Goal: Task Accomplishment & Management: Complete application form

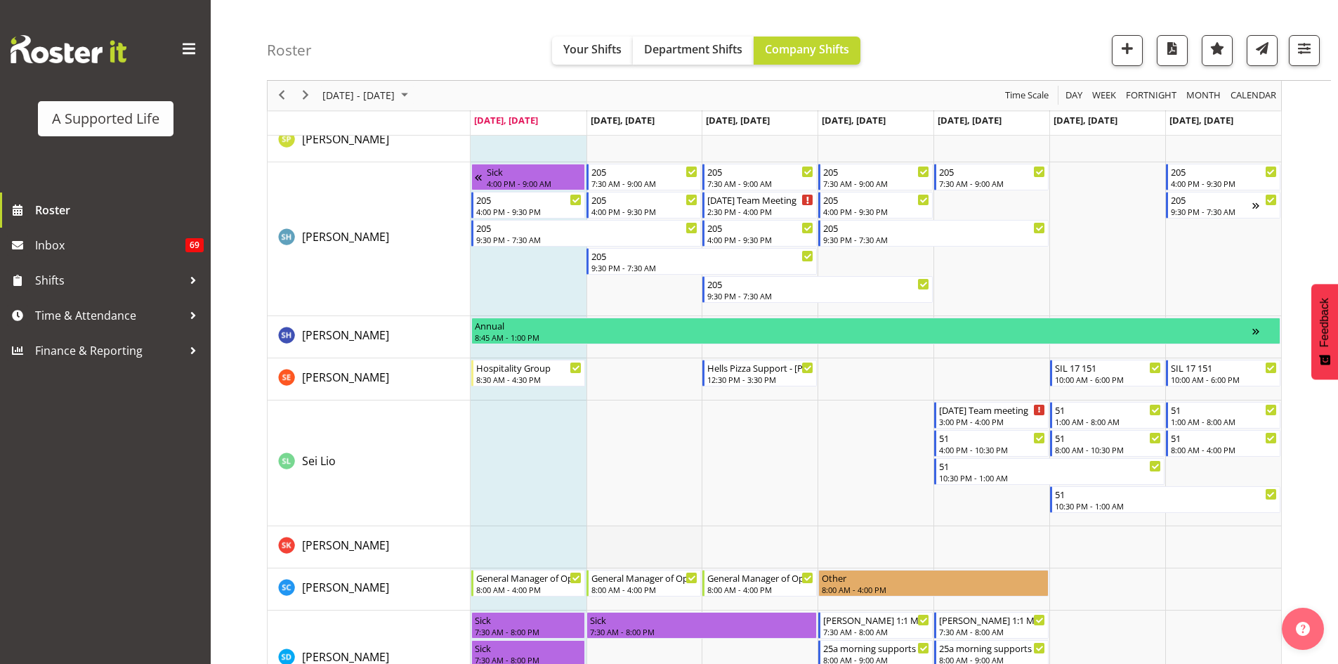
scroll to position [6769, 0]
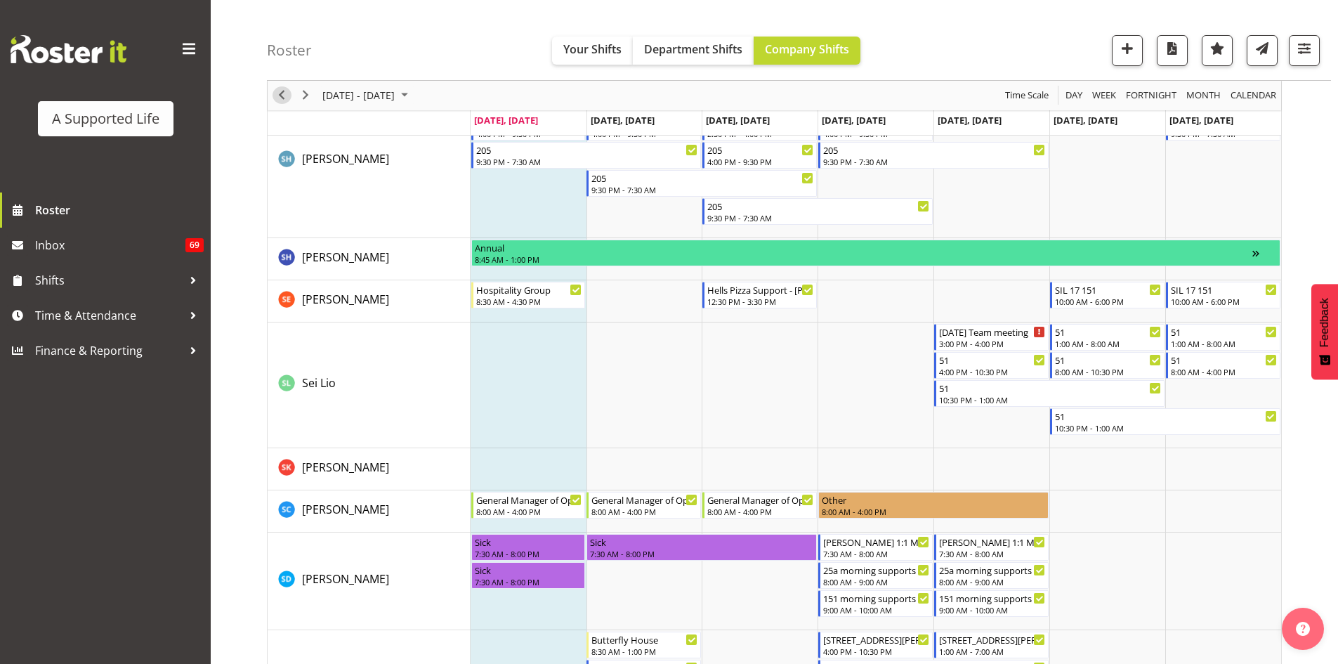
click at [290, 96] on button "Previous" at bounding box center [281, 96] width 19 height 18
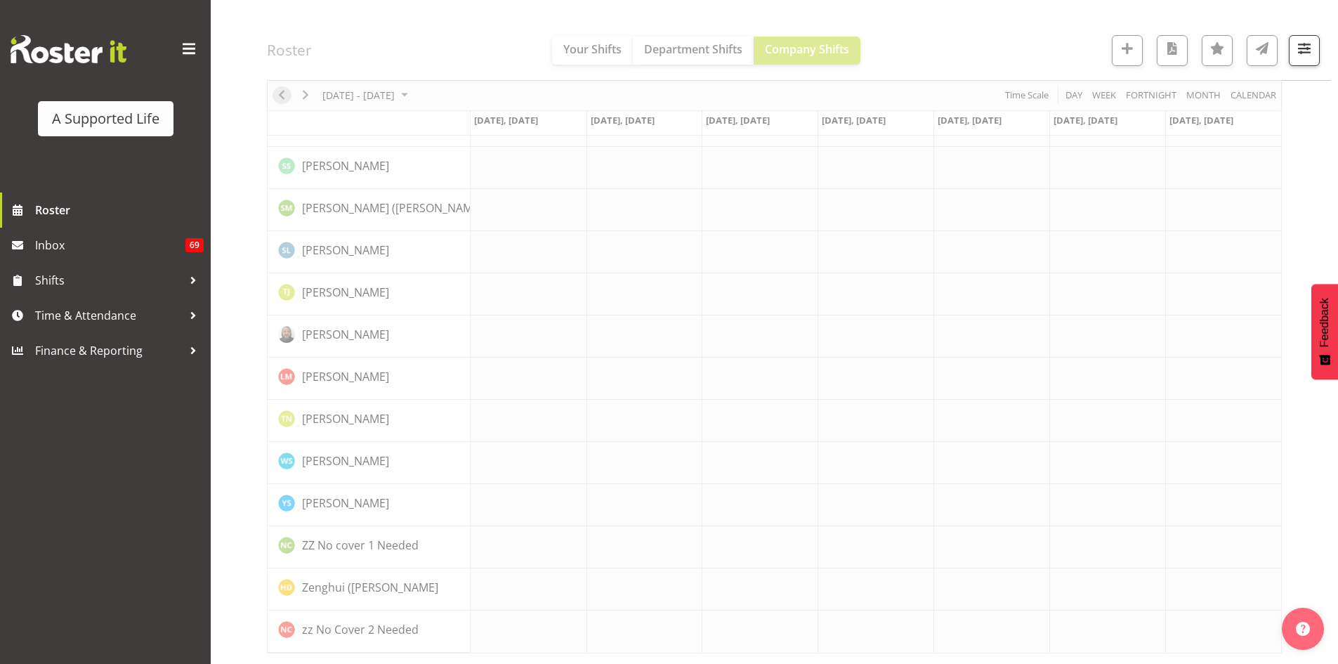
scroll to position [3885, 0]
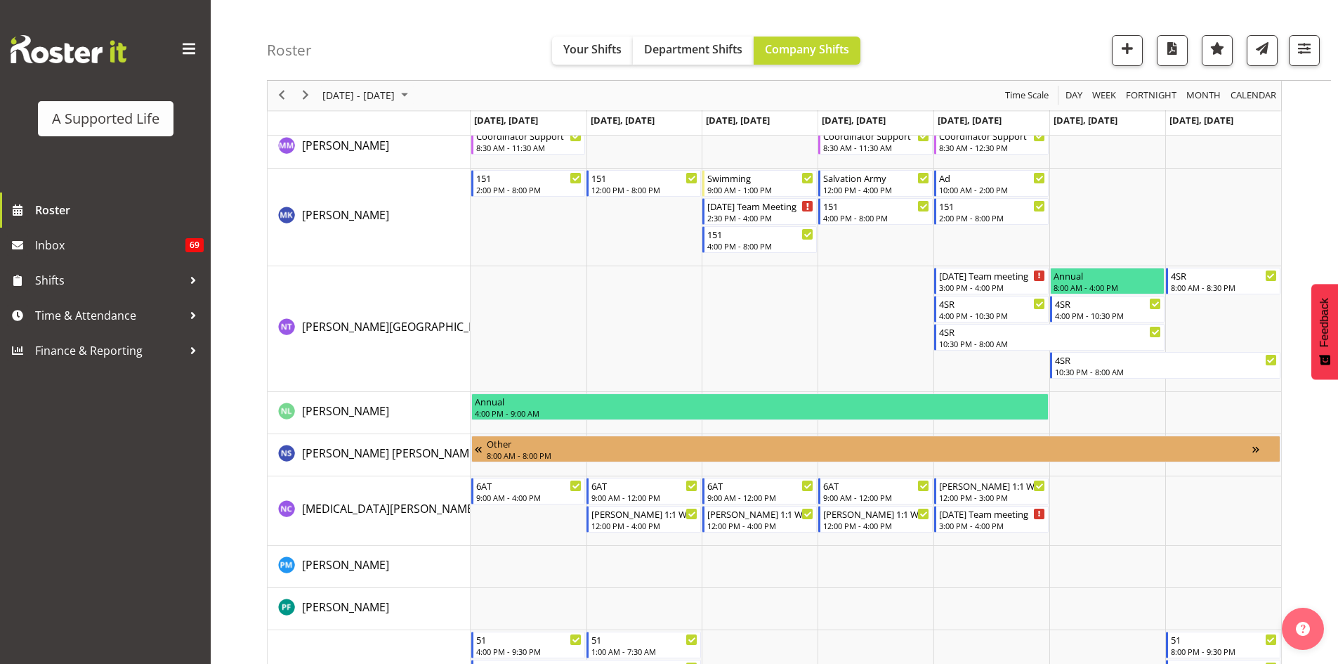
scroll to position [5695, 0]
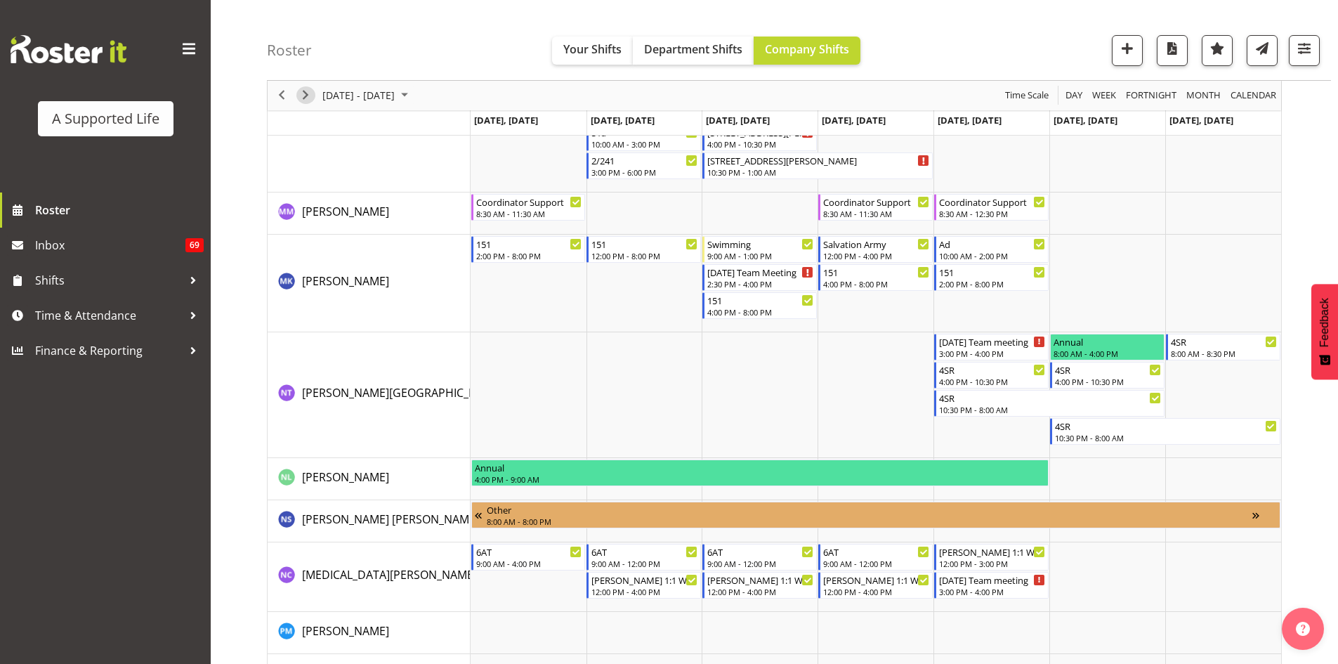
click at [303, 97] on span "Next" at bounding box center [305, 96] width 17 height 18
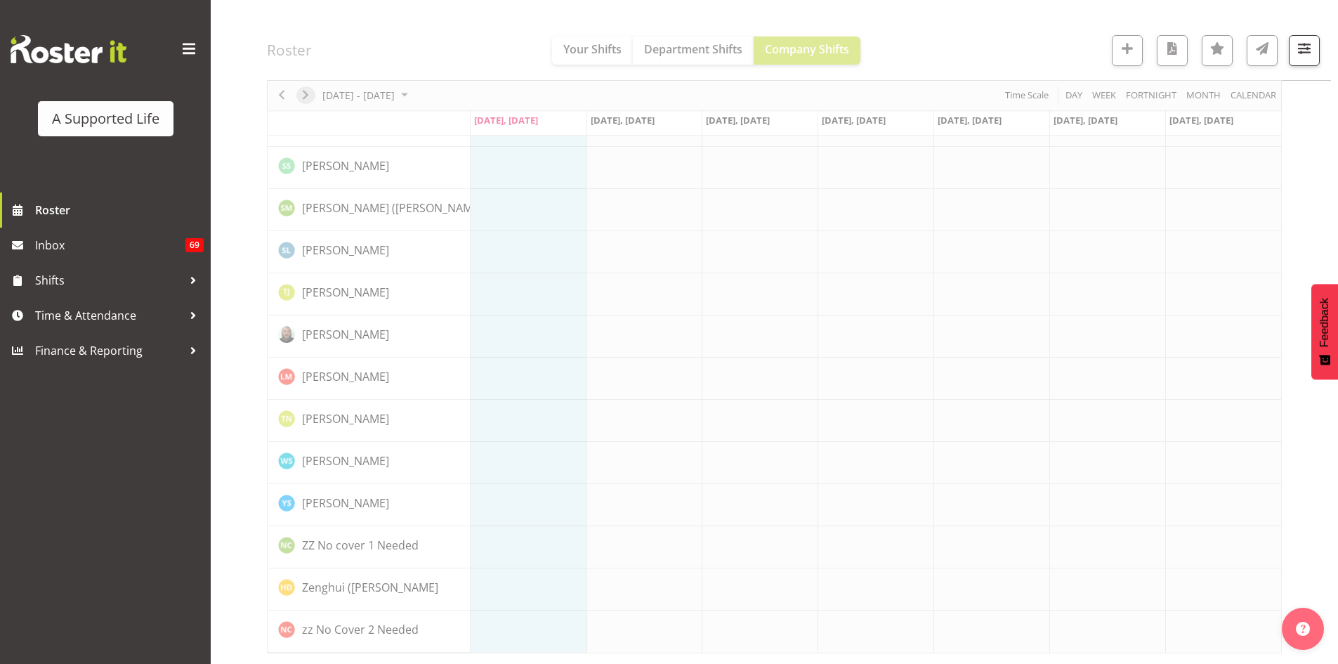
scroll to position [3885, 0]
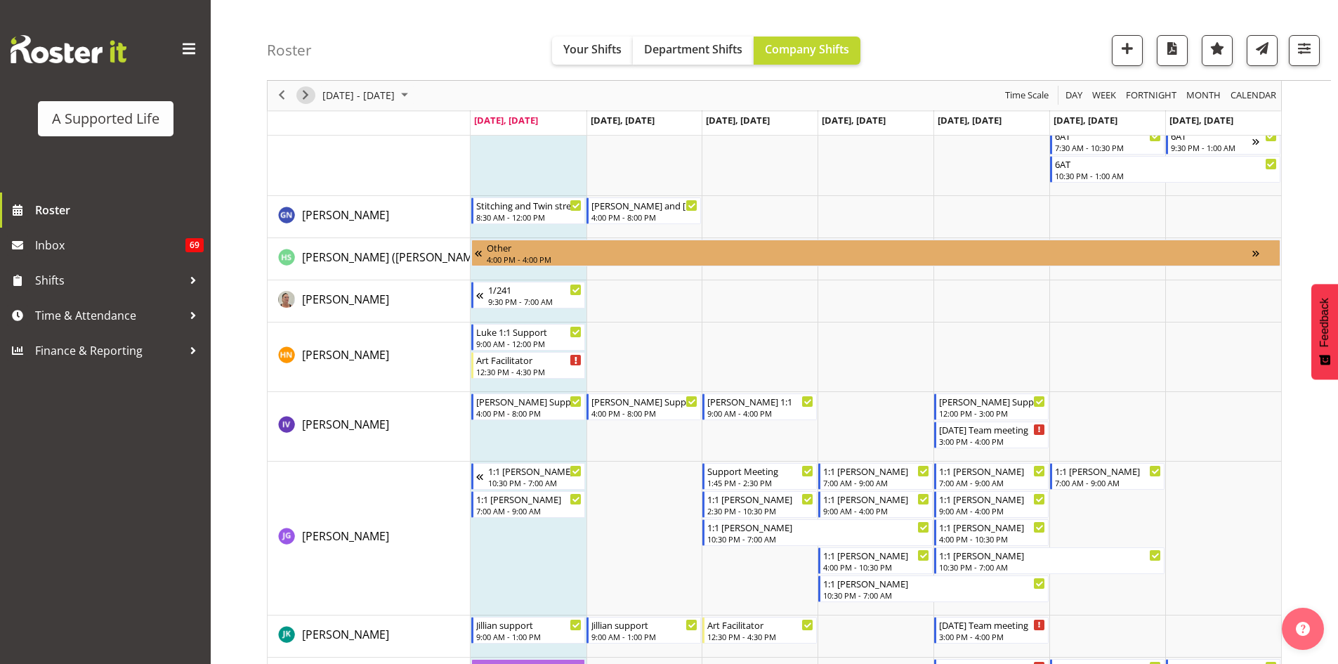
scroll to position [3237, 0]
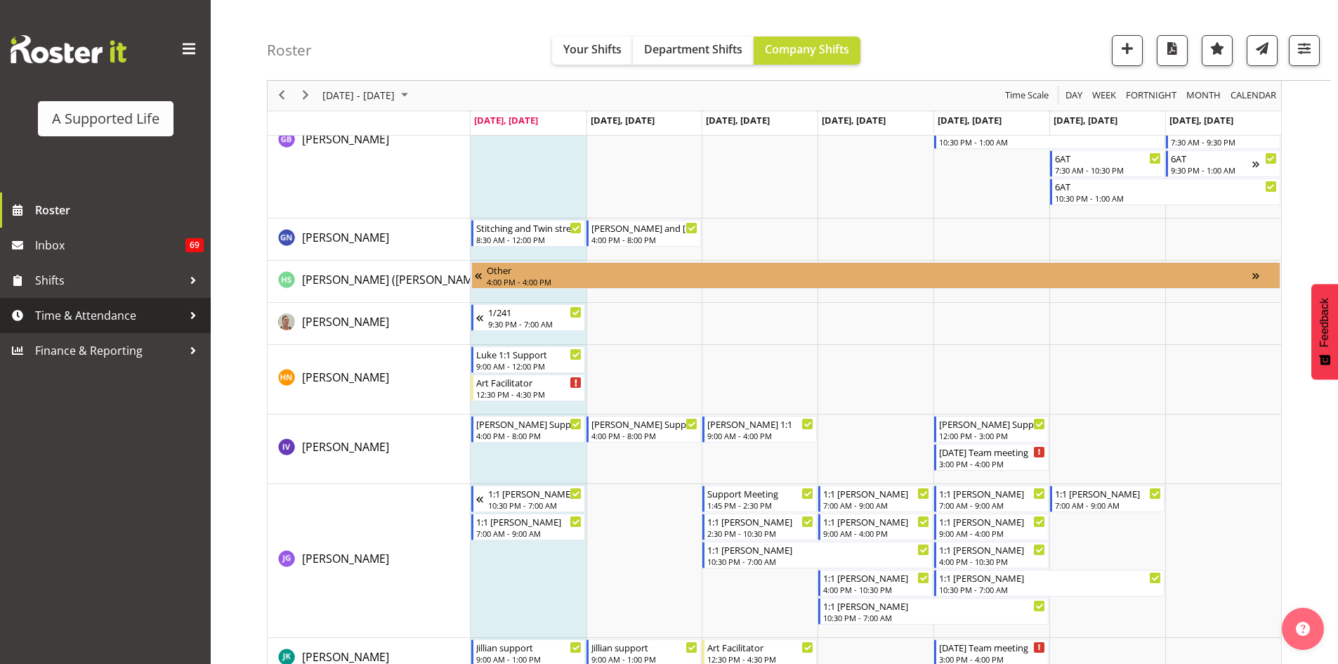
click at [49, 326] on span "Time & Attendance" at bounding box center [108, 315] width 147 height 21
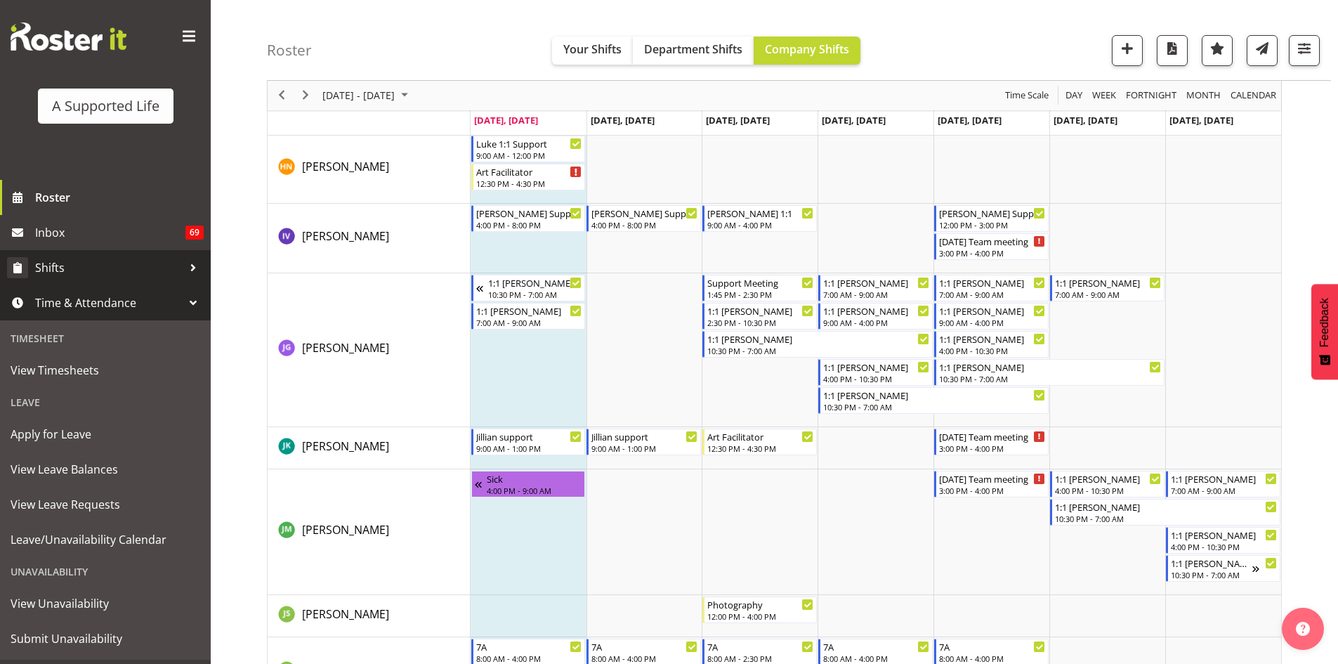
scroll to position [0, 0]
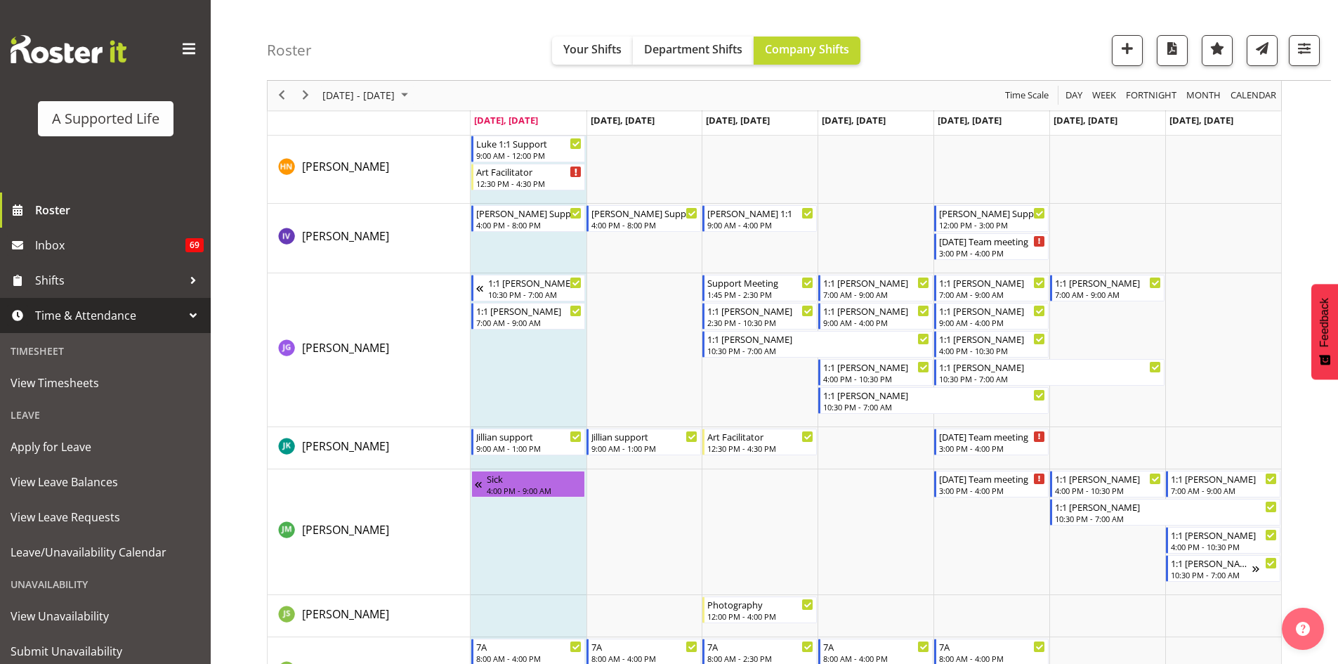
click at [75, 324] on span "Time & Attendance" at bounding box center [108, 315] width 147 height 21
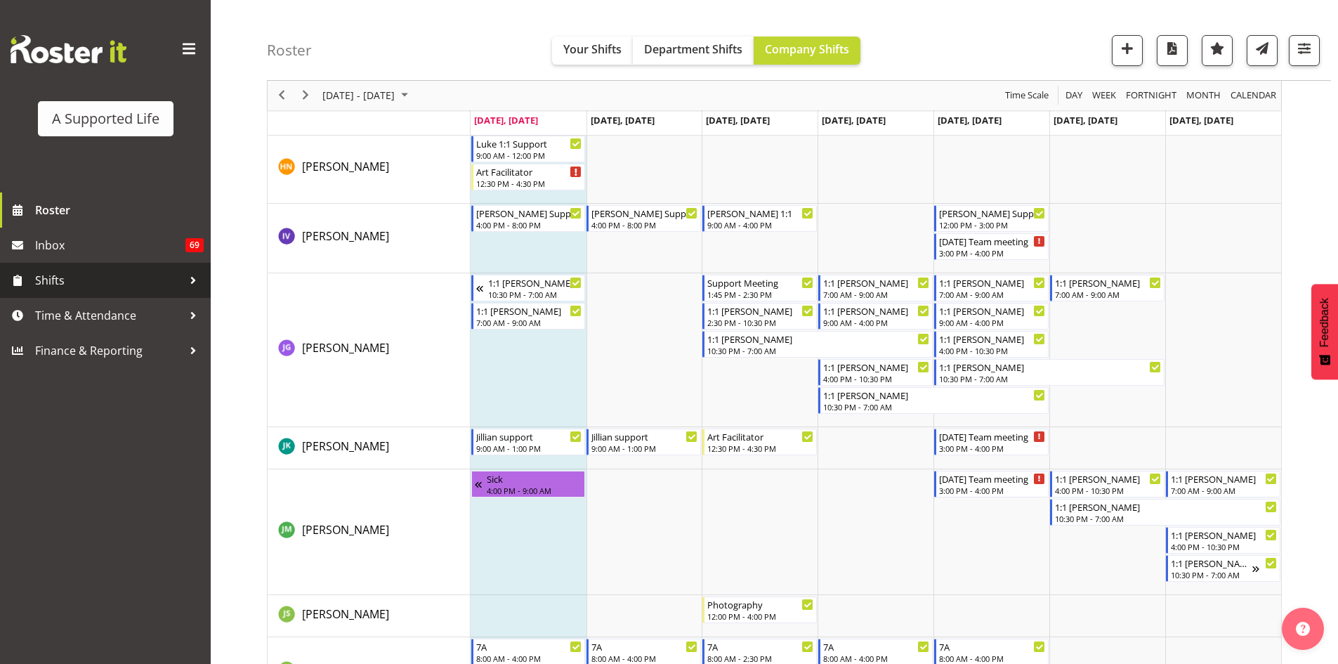
click at [100, 280] on span "Shifts" at bounding box center [108, 280] width 147 height 21
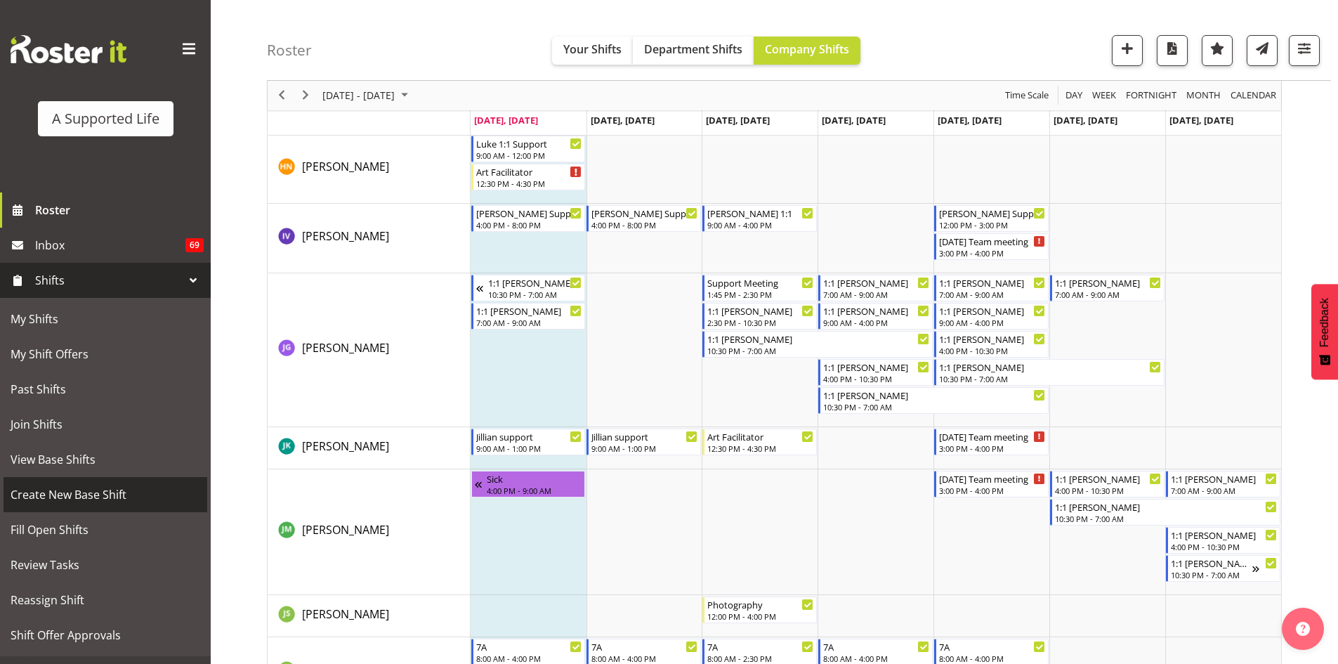
click at [83, 494] on span "Create New Base Shift" at bounding box center [106, 494] width 190 height 21
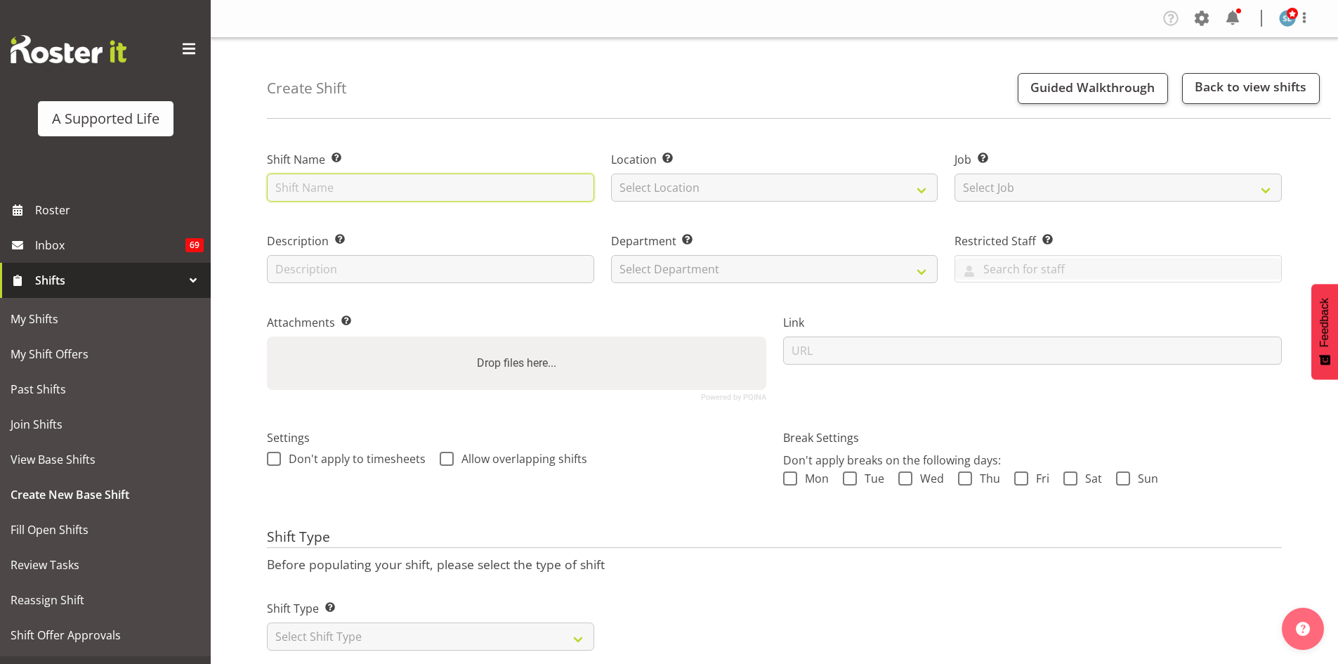
click at [338, 197] on input "text" at bounding box center [430, 187] width 327 height 28
type input "transport support 249"
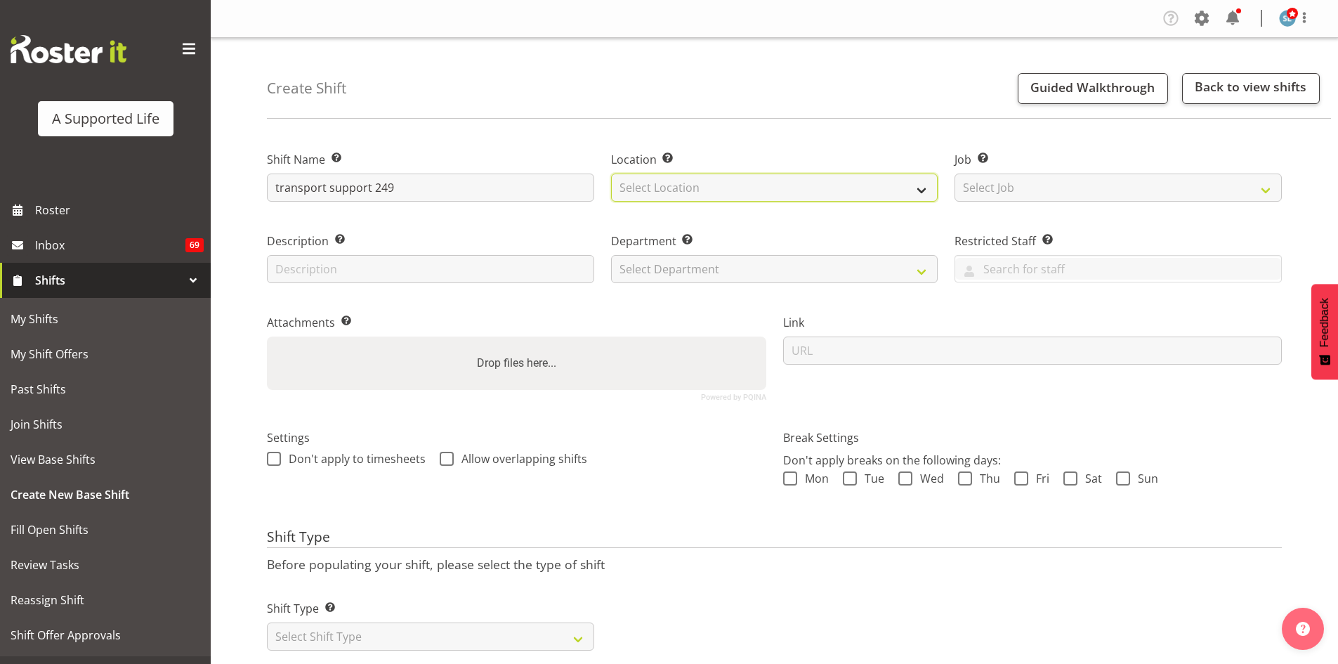
click at [652, 183] on select "Select Location" at bounding box center [774, 187] width 327 height 28
click at [723, 183] on select "Select Location" at bounding box center [774, 187] width 327 height 28
click at [921, 187] on select "Select Location 1.241 Edmonton Road 1/23 Taitua Drive 102 Lincoln Road 12b Cole…" at bounding box center [774, 187] width 327 height 28
select select "924"
click at [611, 173] on select "Select Location 1.241 Edmonton Road 1/23 Taitua Drive 102 Lincoln Road 12b Cole…" at bounding box center [774, 187] width 327 height 28
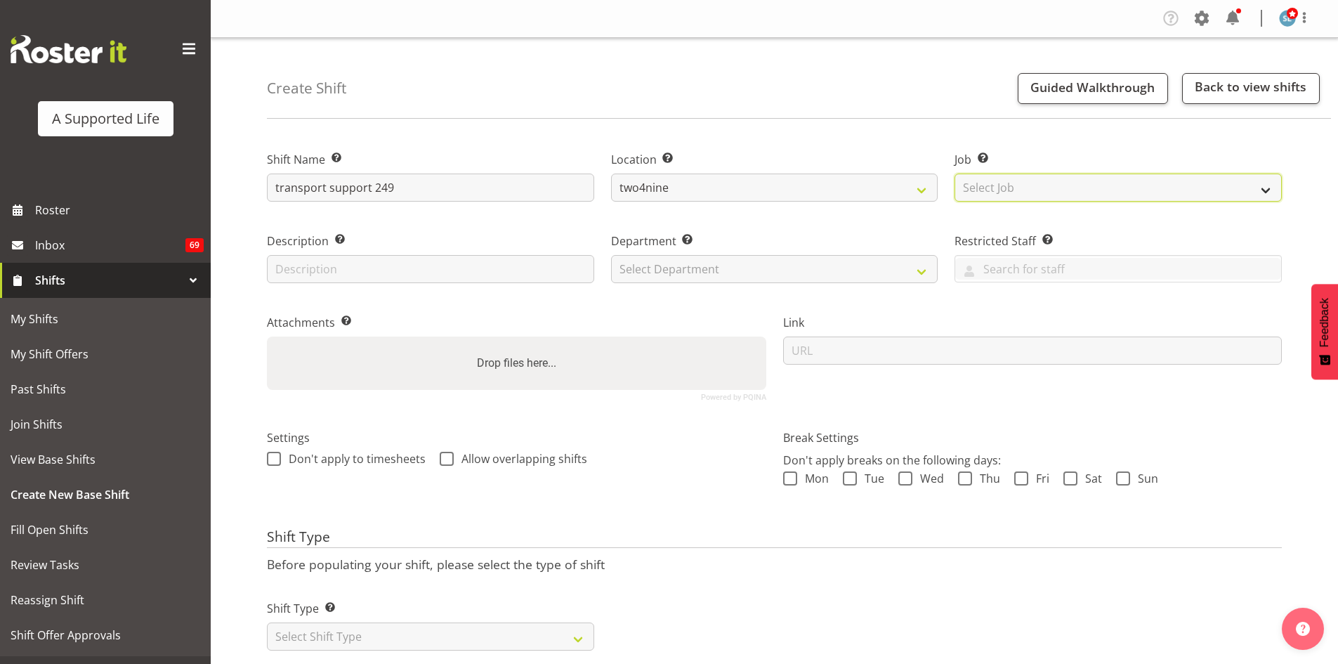
click at [1008, 192] on select "Select Job Create new job Accounts and Payroll Admin Support Aspirations and Su…" at bounding box center [1117, 187] width 327 height 28
select select "4117"
click at [954, 173] on select "Select Job Create new job Accounts and Payroll Admin Support Aspirations and Su…" at bounding box center [1117, 187] width 327 height 28
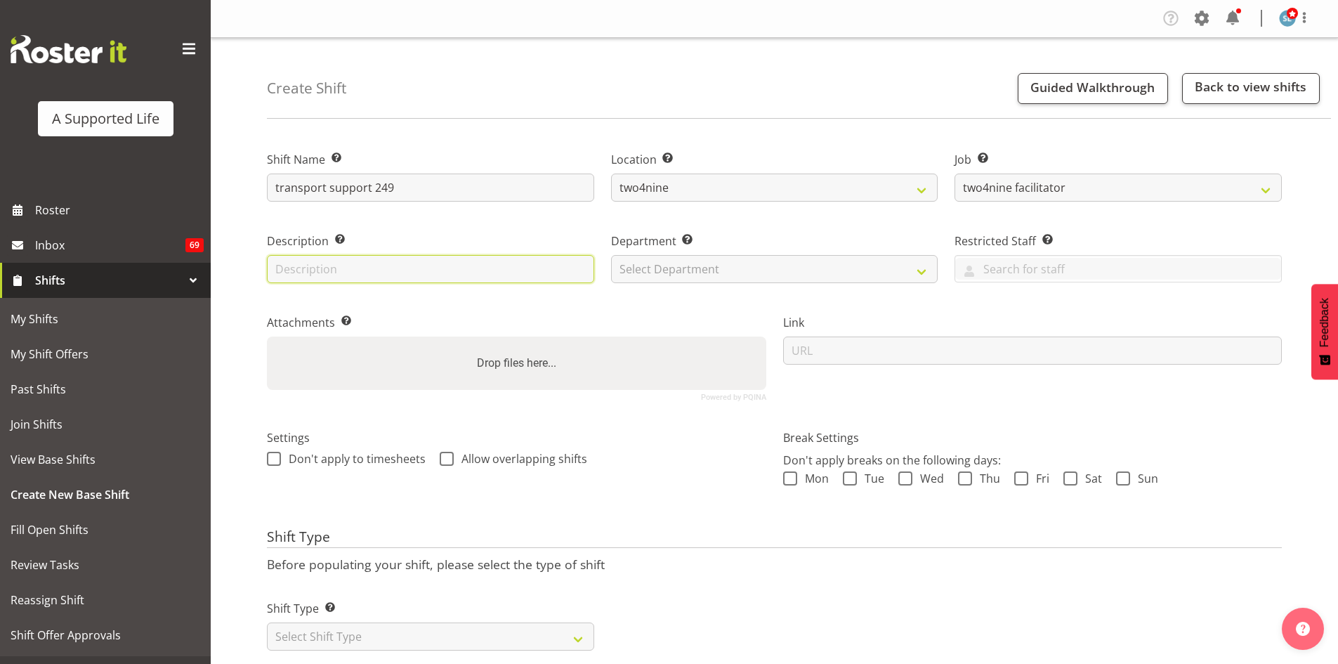
click at [353, 271] on input "text" at bounding box center [430, 269] width 327 height 28
type input "supporting end of day drop offs"
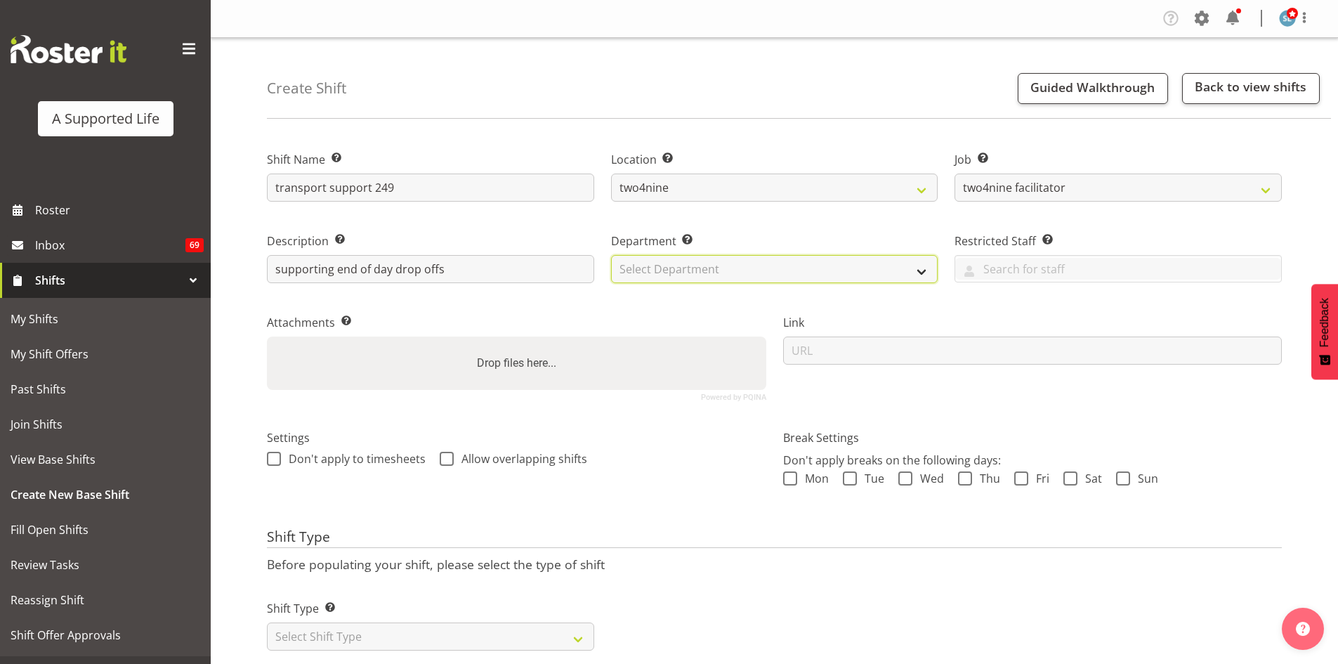
click at [838, 268] on select "Select Department Direct Support Office Crew Other two4nine" at bounding box center [774, 269] width 327 height 28
click at [805, 369] on div "Link" at bounding box center [1033, 351] width 516 height 115
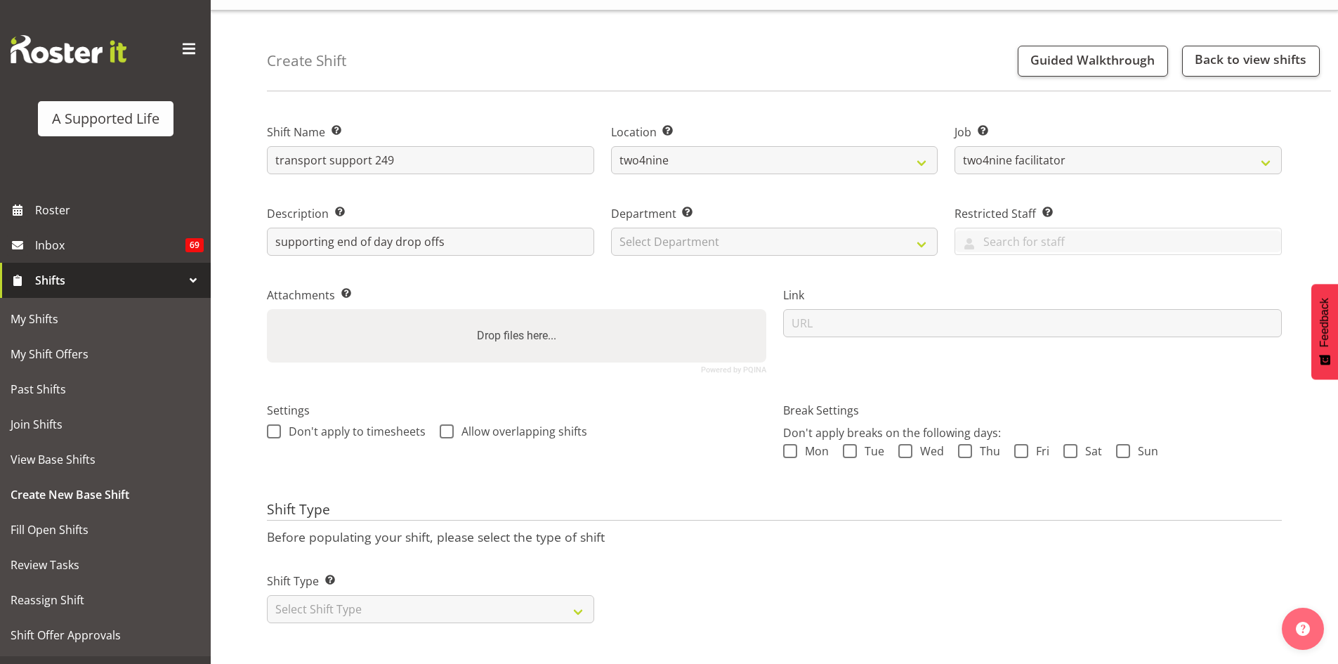
scroll to position [38, 0]
click at [376, 595] on select "Select Shift Type One Off Shift Recurring Shift Rotating Shift" at bounding box center [430, 609] width 327 height 28
select select "one_off"
click at [267, 595] on select "Select Shift Type One Off Shift Recurring Shift Rotating Shift" at bounding box center [430, 609] width 327 height 28
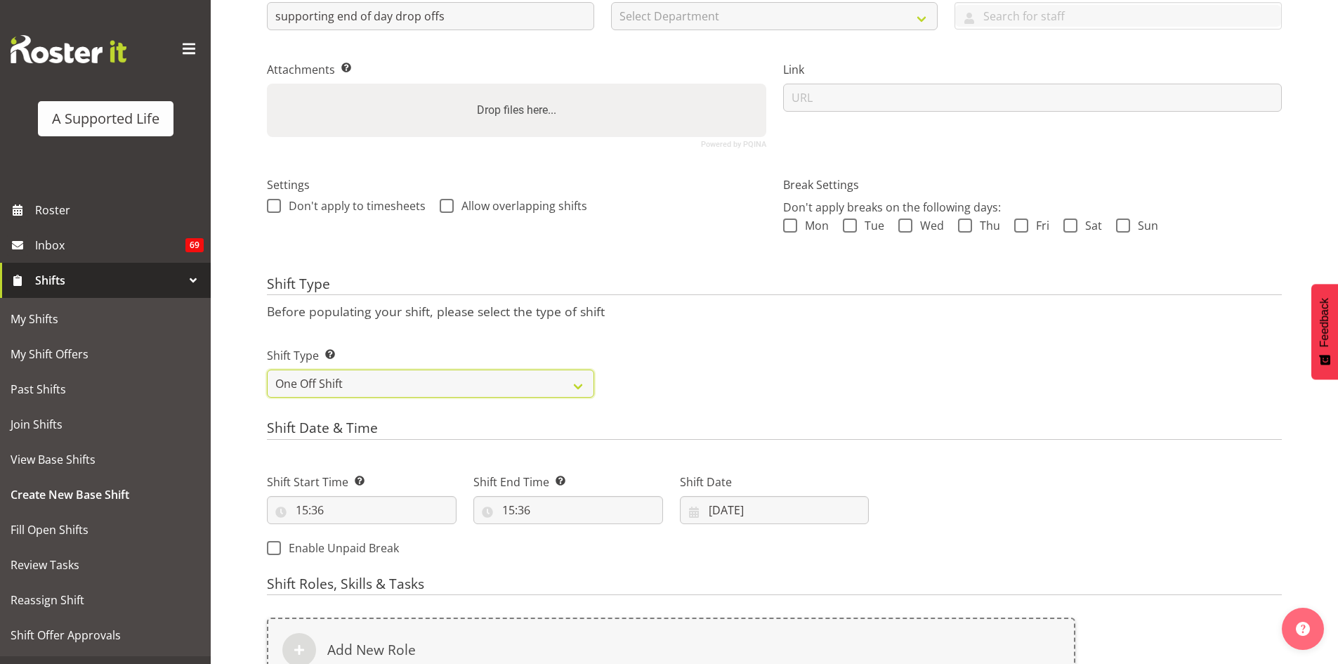
scroll to position [459, 0]
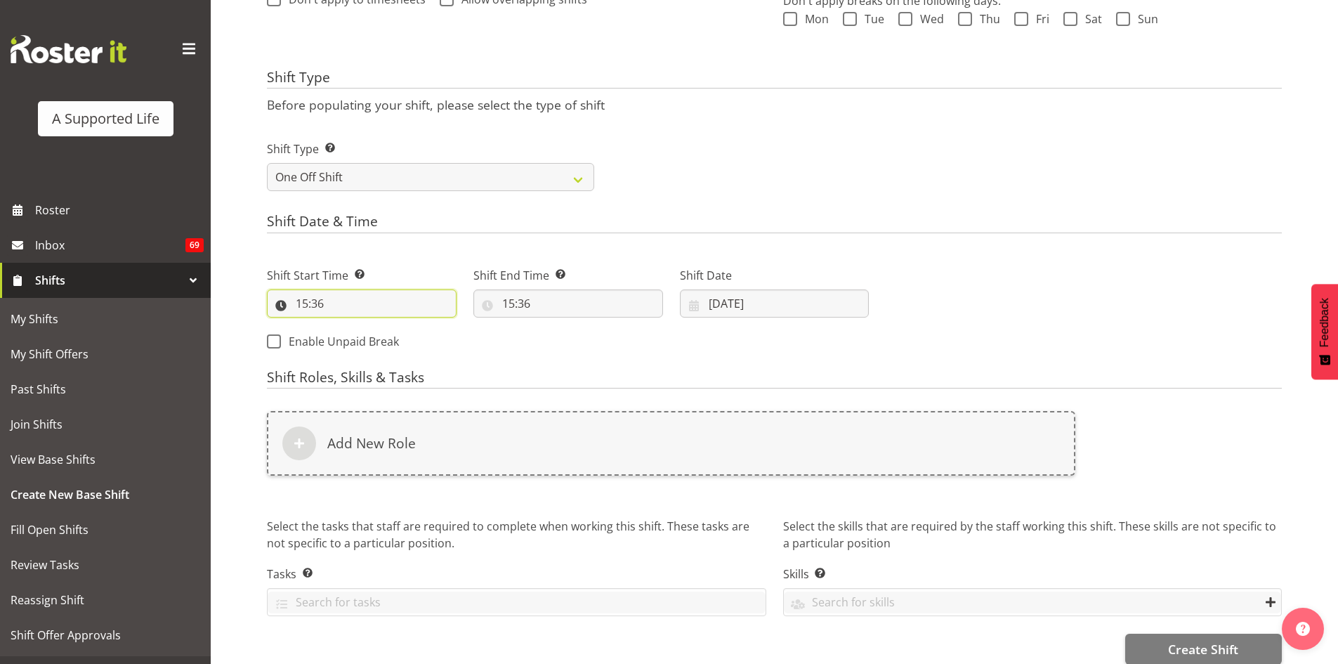
click at [305, 301] on input "15:36" at bounding box center [362, 303] width 190 height 28
click at [360, 341] on select "00 01 02 03 04 05 06 07 08 09 10 11 12 13 14 15 16 17 18 19 20 21 22 23" at bounding box center [363, 340] width 32 height 28
select select "16"
click at [347, 326] on select "00 01 02 03 04 05 06 07 08 09 10 11 12 13 14 15 16 17 18 19 20 21 22 23" at bounding box center [363, 340] width 32 height 28
type input "16:36"
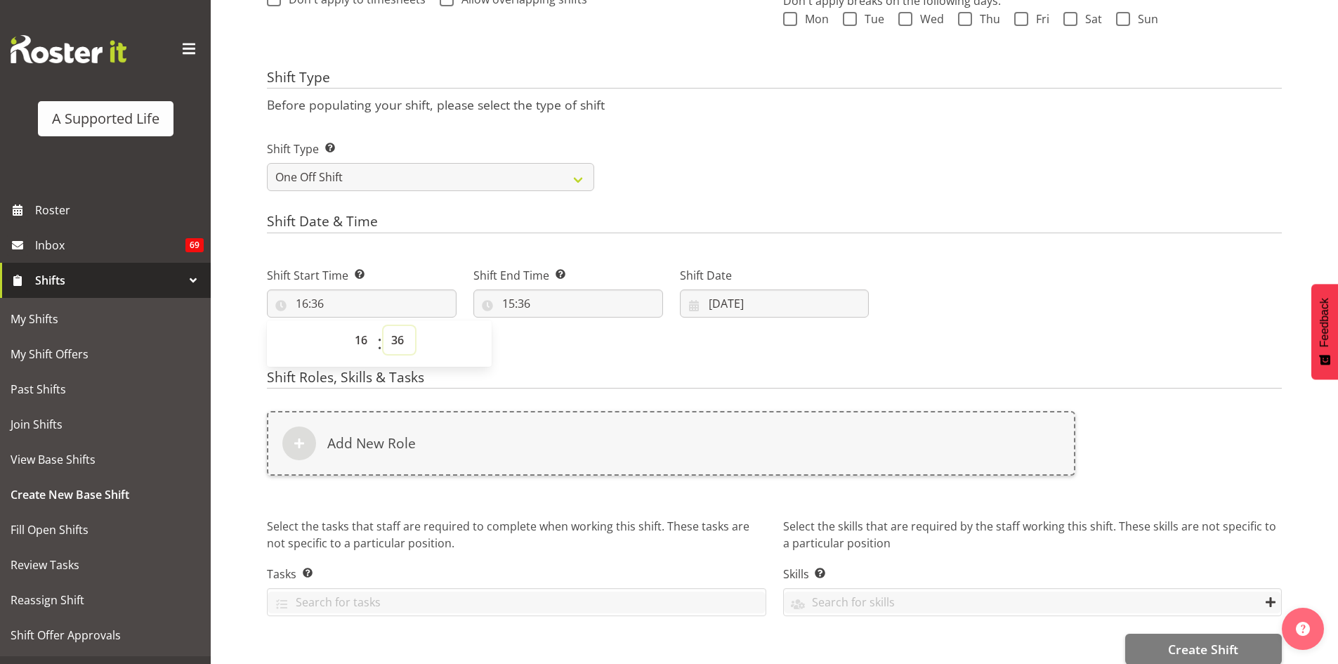
click at [394, 337] on select "00 01 02 03 04 05 06 07 08 09 10 11 12 13 14 15 16 17 18 19 20 21 22 23 24 25 2…" at bounding box center [399, 340] width 32 height 28
select select "0"
click at [383, 326] on select "00 01 02 03 04 05 06 07 08 09 10 11 12 13 14 15 16 17 18 19 20 21 22 23 24 25 2…" at bounding box center [399, 340] width 32 height 28
type input "16:00"
click at [511, 305] on input "15:36" at bounding box center [568, 303] width 190 height 28
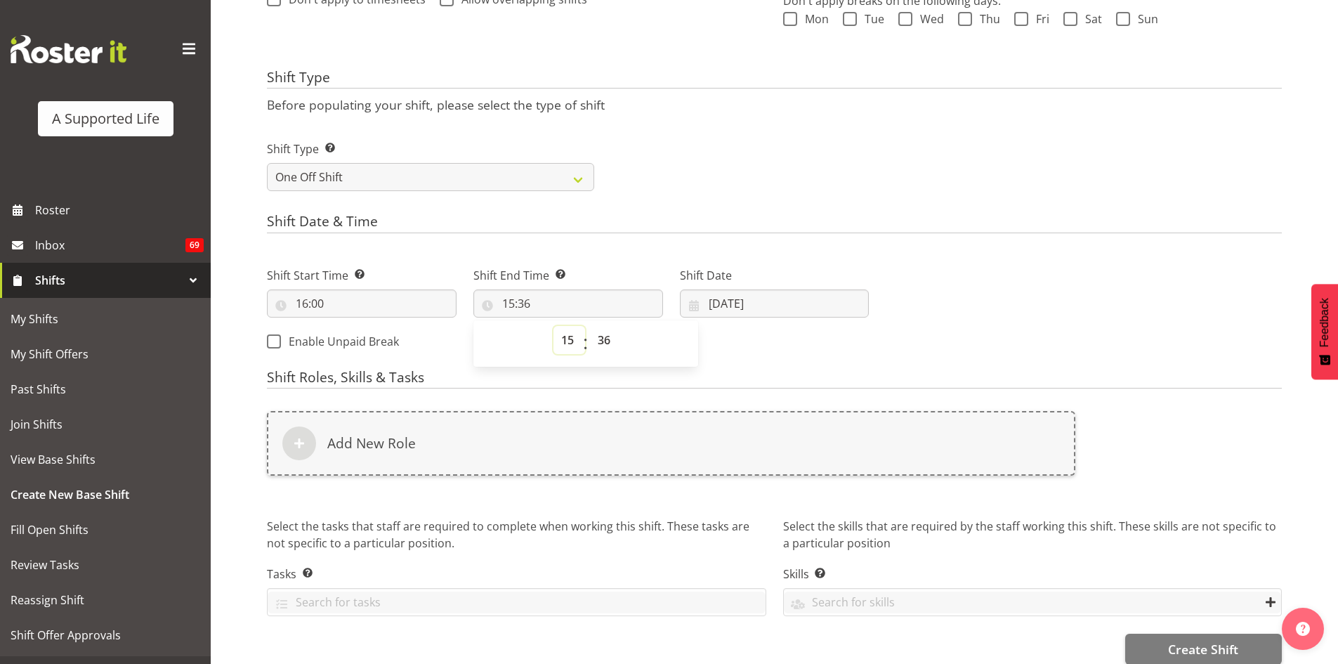
click at [572, 341] on select "00 01 02 03 04 05 06 07 08 09 10 11 12 13 14 15 16 17 18 19 20 21 22 23" at bounding box center [569, 340] width 32 height 28
select select "16"
click at [553, 326] on select "00 01 02 03 04 05 06 07 08 09 10 11 12 13 14 15 16 17 18 19 20 21 22 23" at bounding box center [569, 340] width 32 height 28
type input "16:36"
click at [599, 338] on select "00 01 02 03 04 05 06 07 08 09 10 11 12 13 14 15 16 17 18 19 20 21 22 23 24 25 2…" at bounding box center [606, 340] width 32 height 28
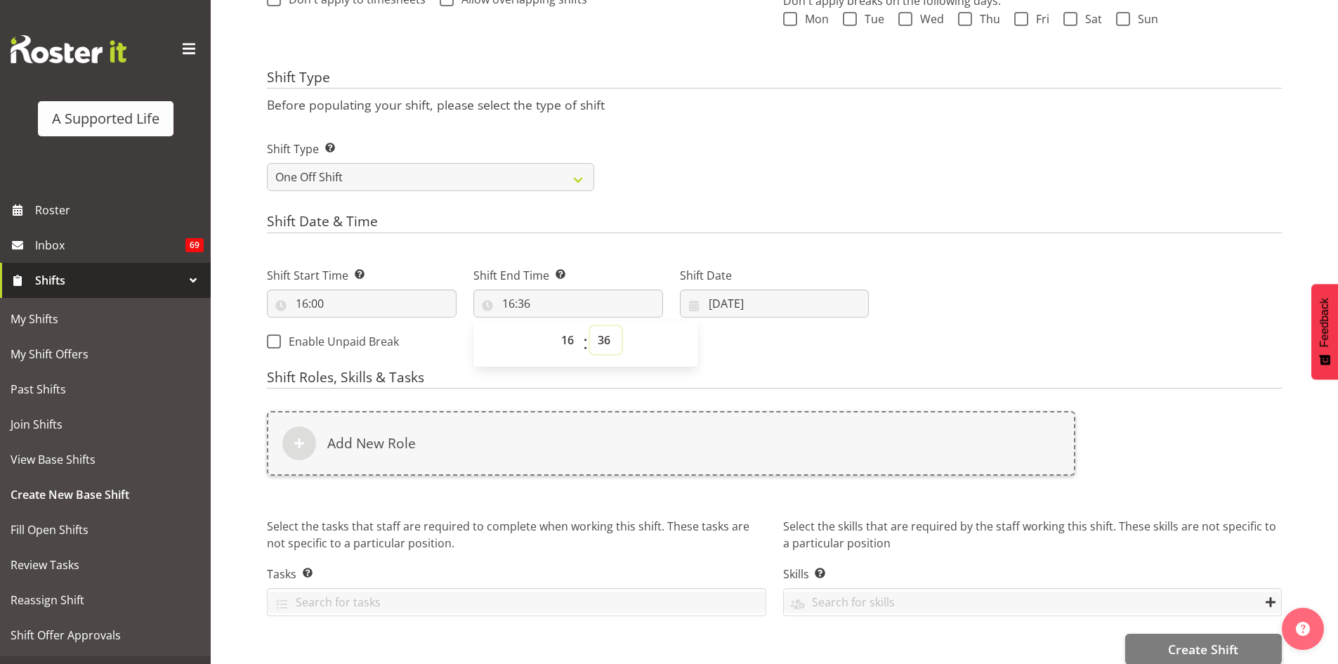
select select "30"
click at [590, 326] on select "00 01 02 03 04 05 06 07 08 09 10 11 12 13 14 15 16 17 18 19 20 21 22 23 24 25 2…" at bounding box center [606, 340] width 32 height 28
type input "16:30"
click at [897, 250] on div "Next Shifts" at bounding box center [1083, 304] width 413 height 114
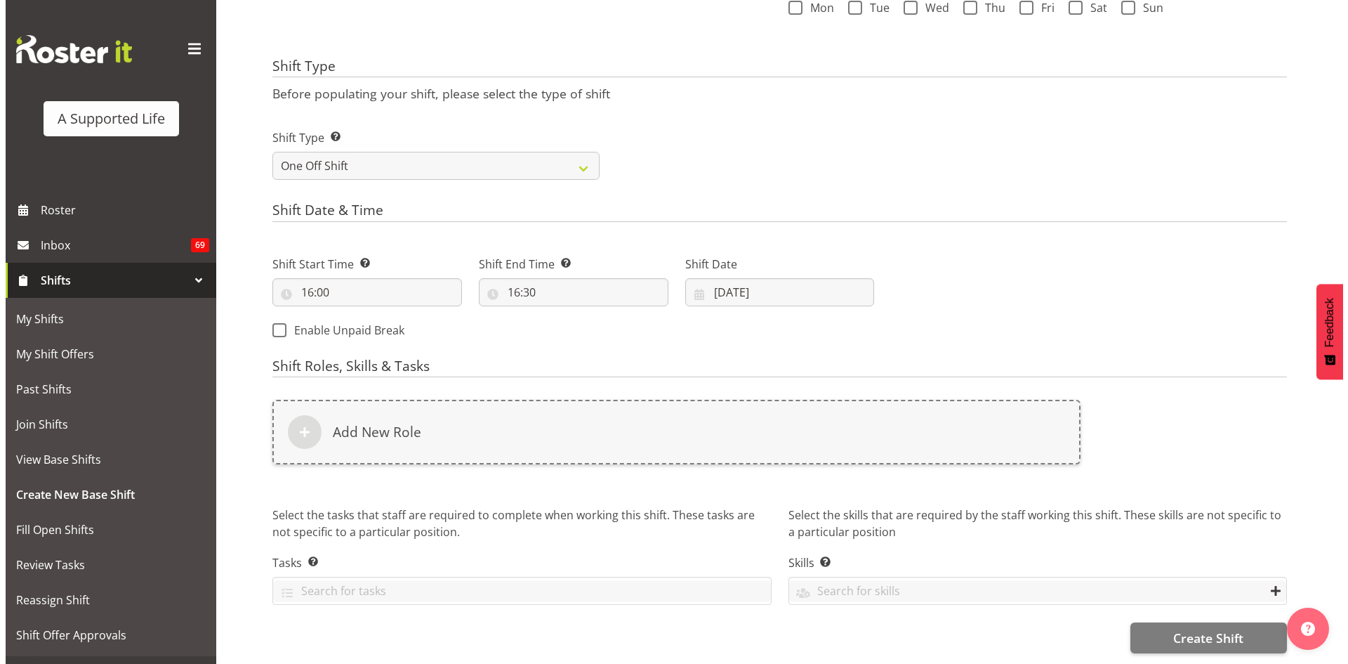
scroll to position [481, 0]
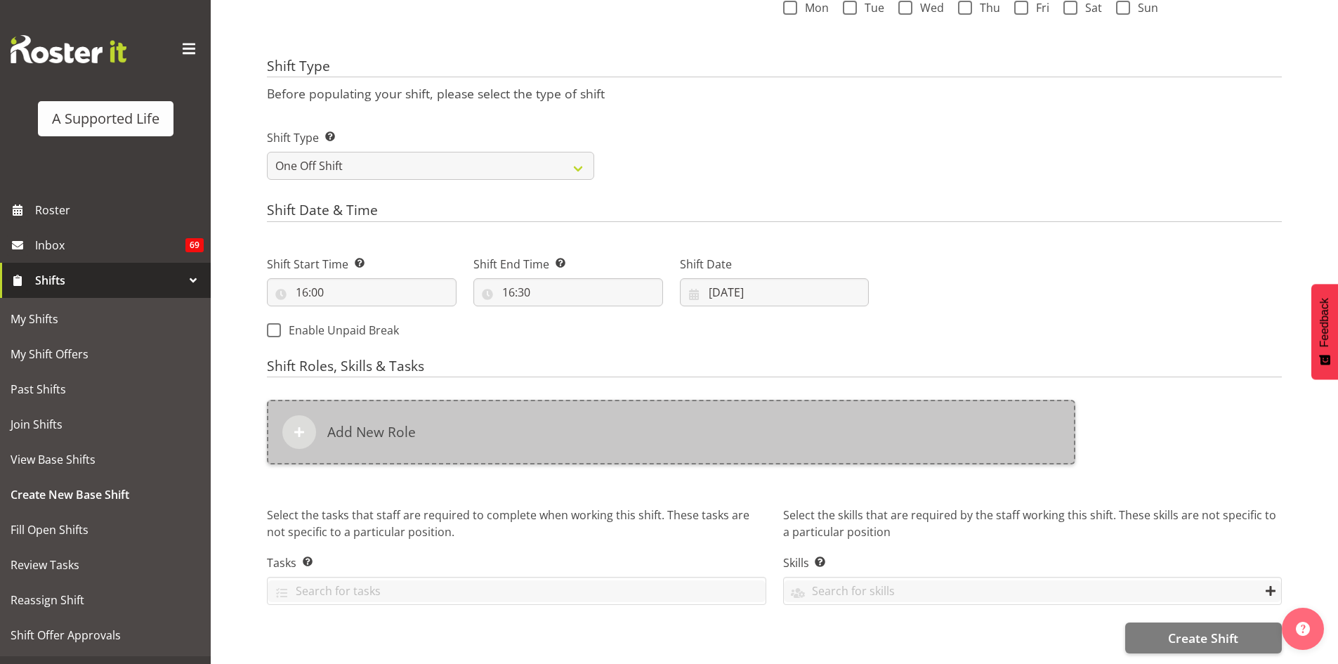
click at [501, 405] on div "Add New Role" at bounding box center [671, 432] width 808 height 65
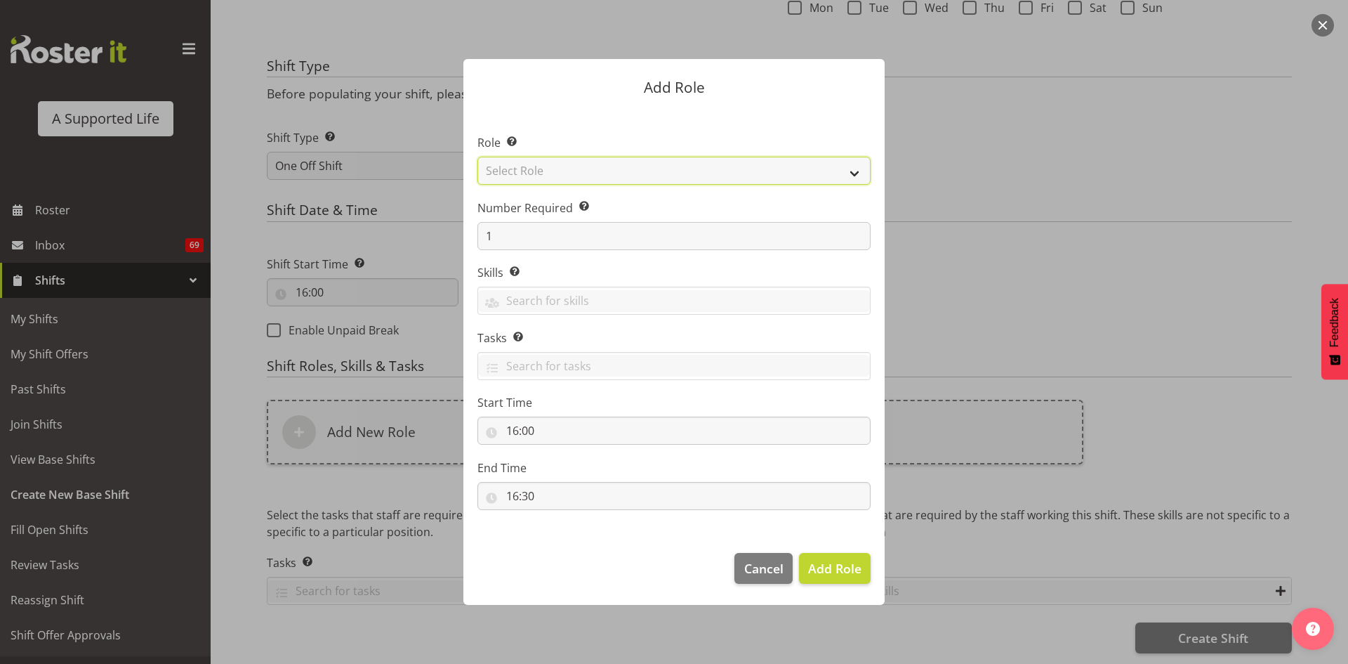
click at [597, 181] on select "Select Role Accounts and Payroll Admin Support Aspirations & Support Facilitato…" at bounding box center [674, 171] width 393 height 28
select select "1041"
click at [478, 157] on select "Select Role Accounts and Payroll Admin Support Aspirations & Support Facilitato…" at bounding box center [674, 171] width 393 height 28
click at [666, 374] on input "text" at bounding box center [674, 366] width 392 height 22
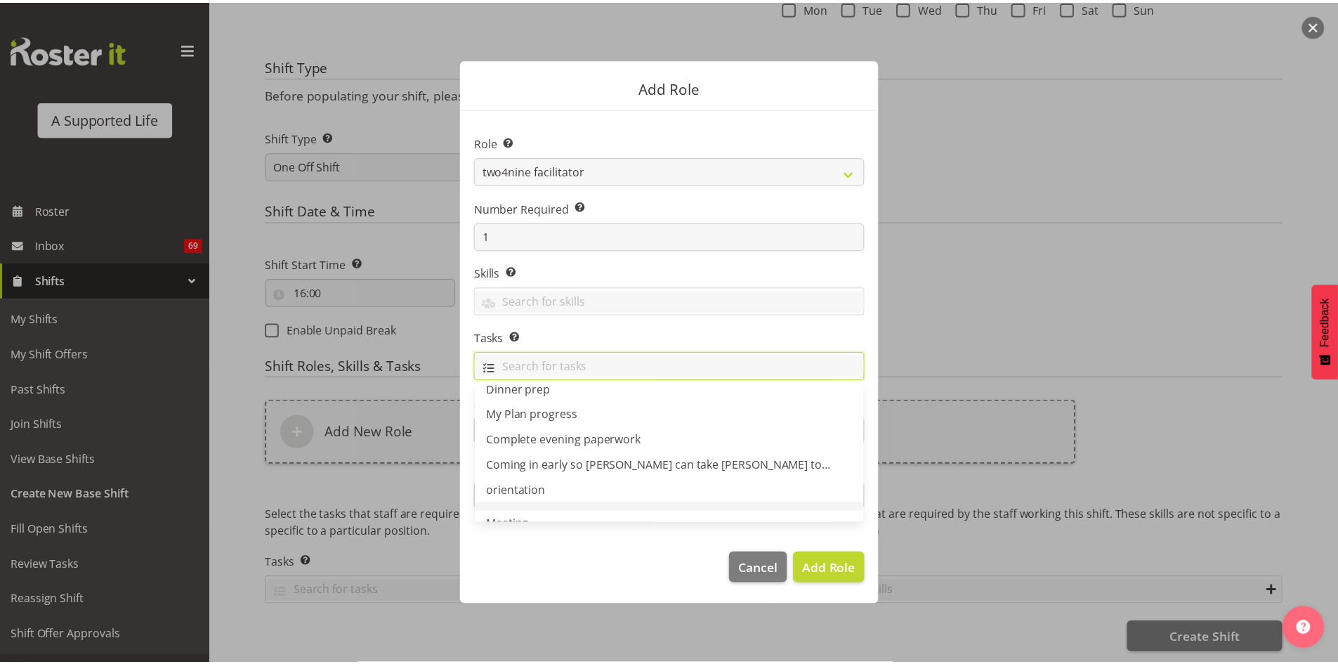
scroll to position [0, 0]
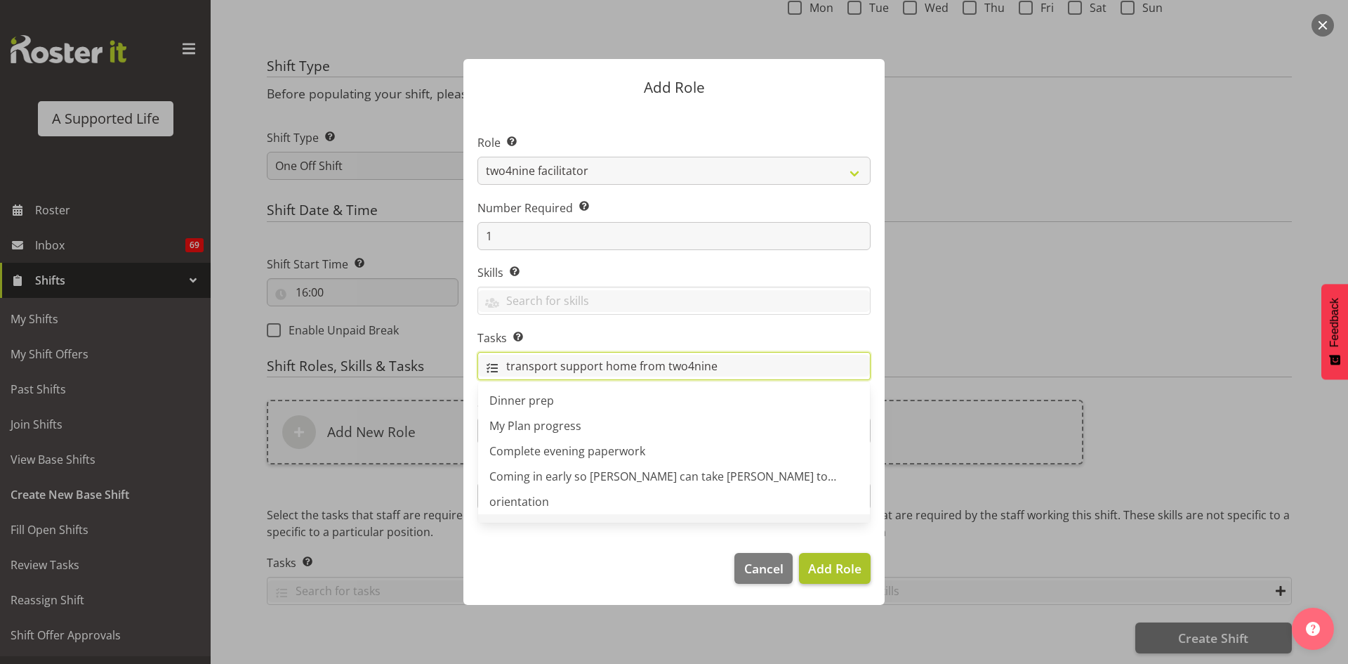
type input "transport support home from two4nine"
click at [849, 568] on span "Add Role" at bounding box center [834, 568] width 53 height 17
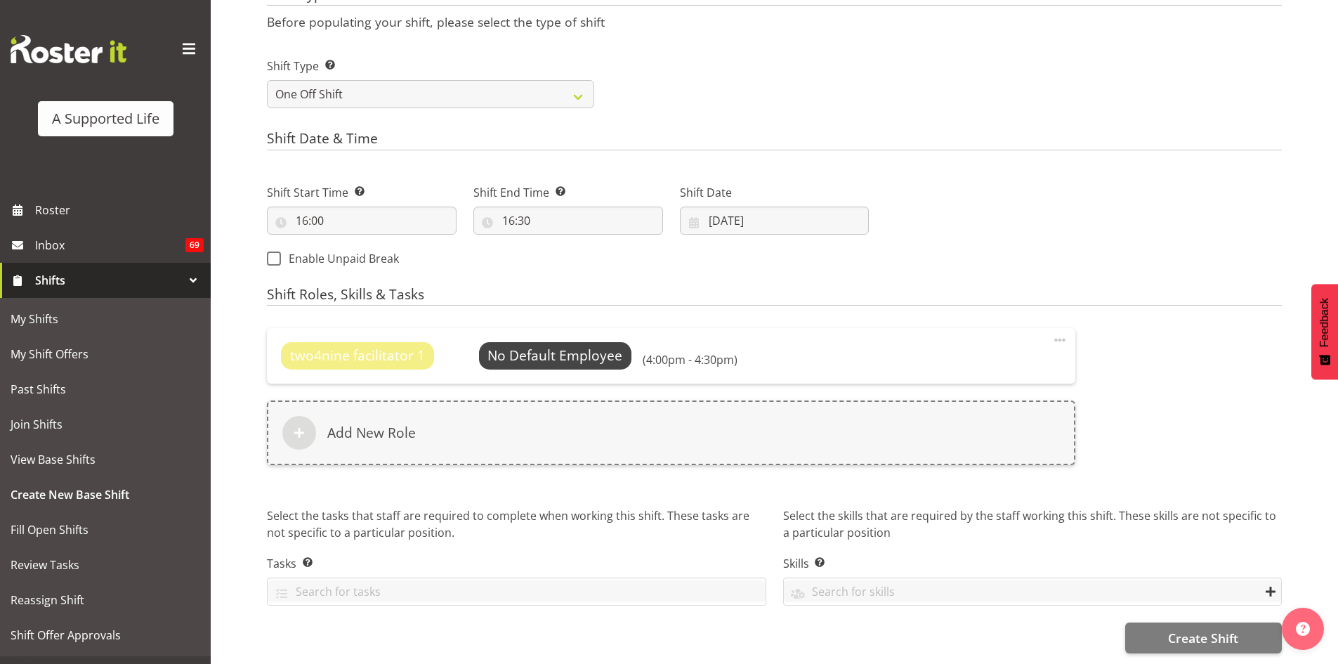
scroll to position [553, 0]
click at [574, 349] on span "Select Employee" at bounding box center [555, 355] width 105 height 20
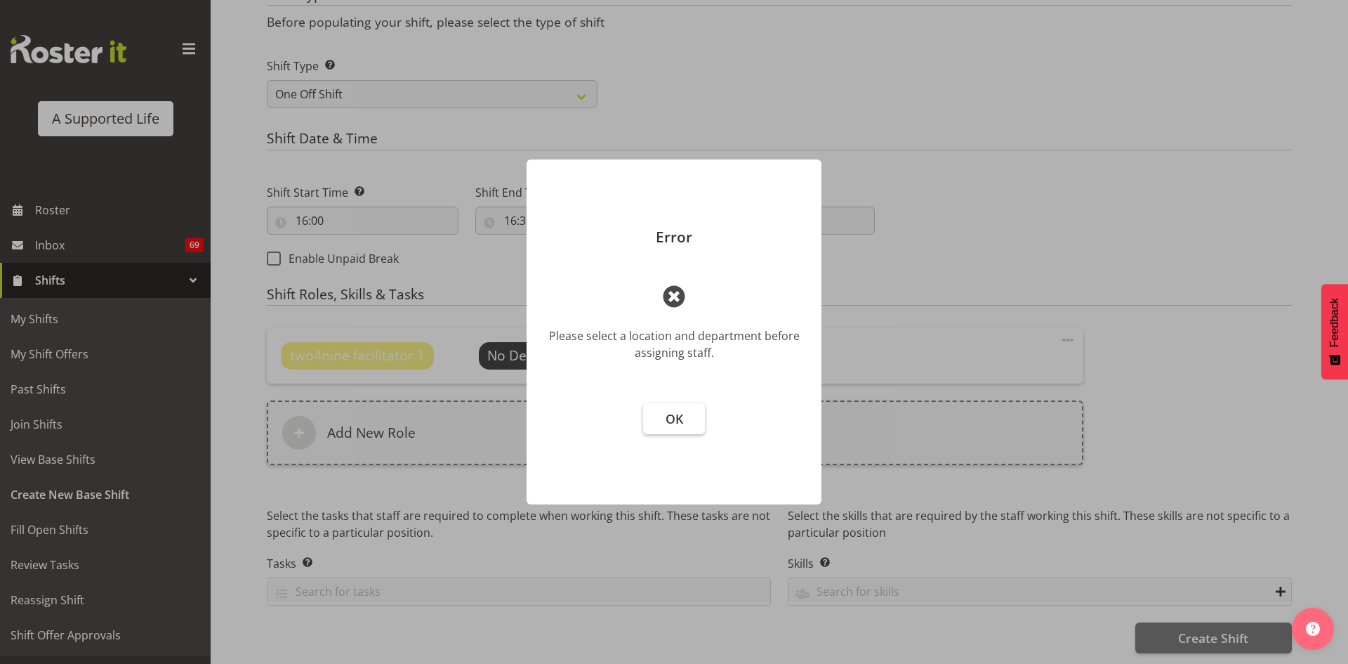
click at [669, 415] on span "OK" at bounding box center [675, 418] width 18 height 17
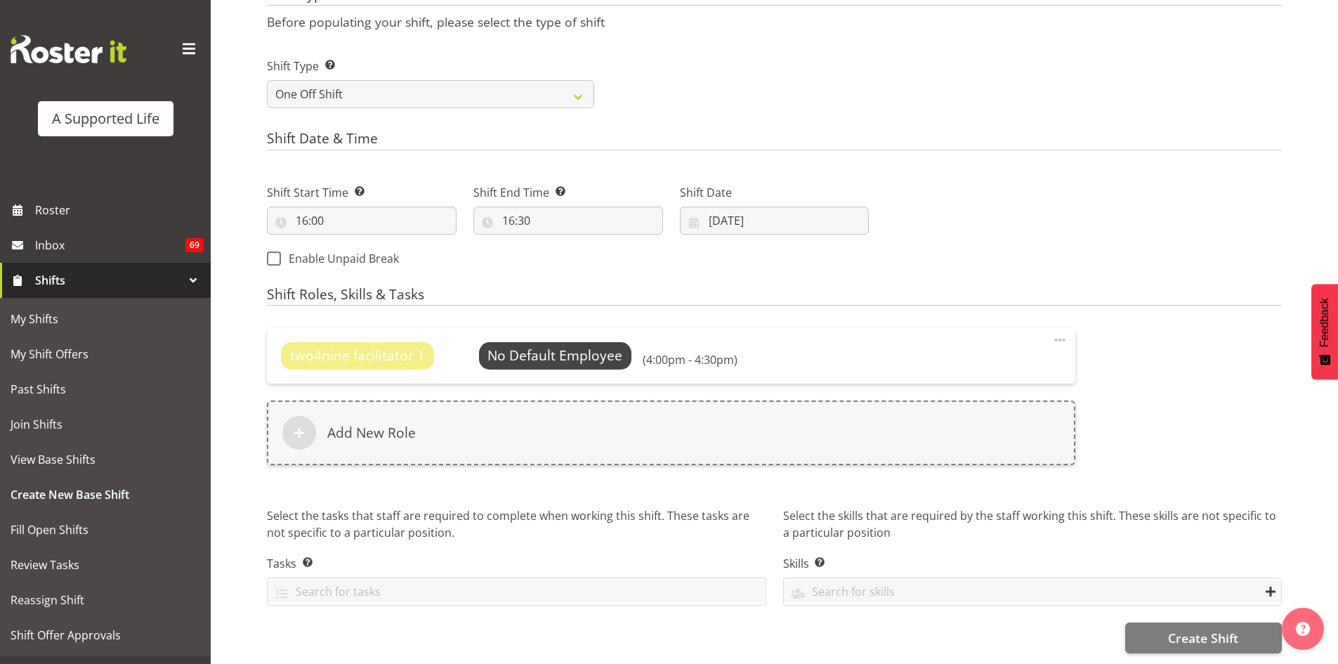
click at [338, 348] on span "two4nine facilitator 1" at bounding box center [357, 355] width 135 height 20
click at [756, 306] on div "Shift Roles, Skills & Tasks two4nine facilitator 1 No Default Employee Select E…" at bounding box center [774, 458] width 1015 height 342
click at [740, 342] on div "two4nine facilitator 1 No Default Employee Select Employee (4:00pm - 4:30pm)" at bounding box center [671, 355] width 780 height 27
click at [692, 353] on h6 "(4:00pm - 4:30pm)" at bounding box center [690, 360] width 95 height 14
click at [513, 354] on span "Select Employee" at bounding box center [555, 355] width 105 height 20
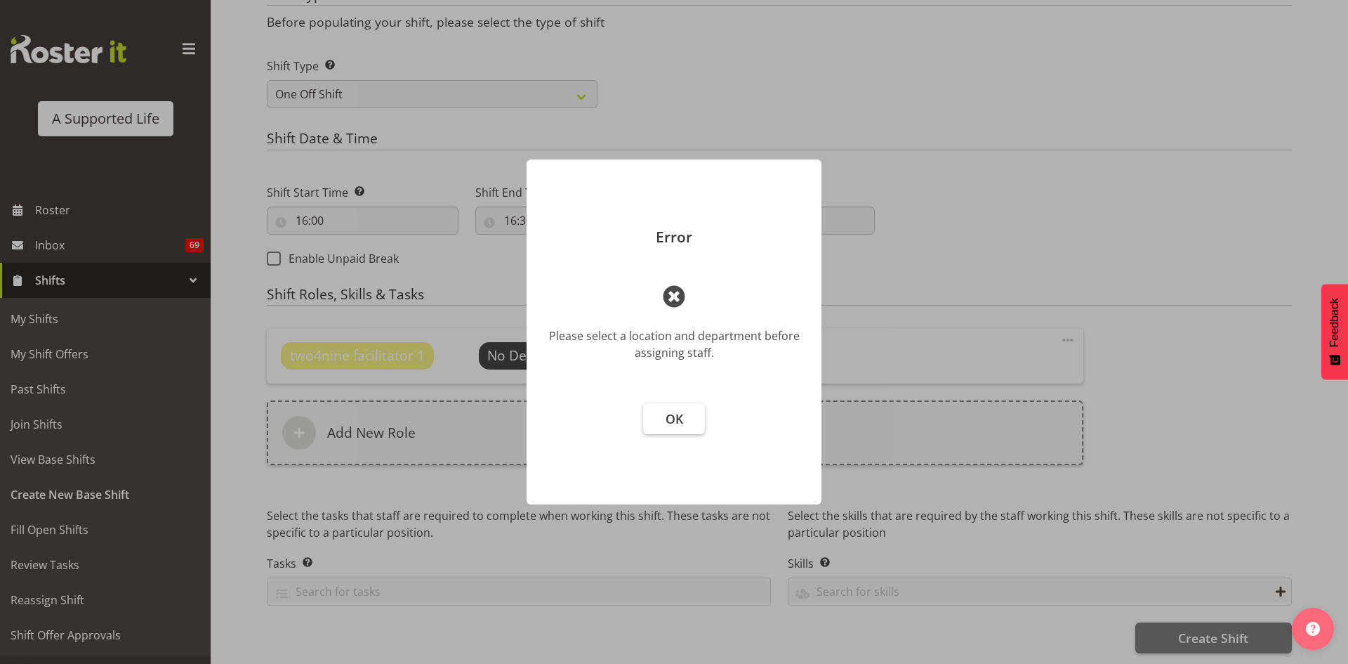
click at [664, 418] on button "OK" at bounding box center [674, 418] width 62 height 31
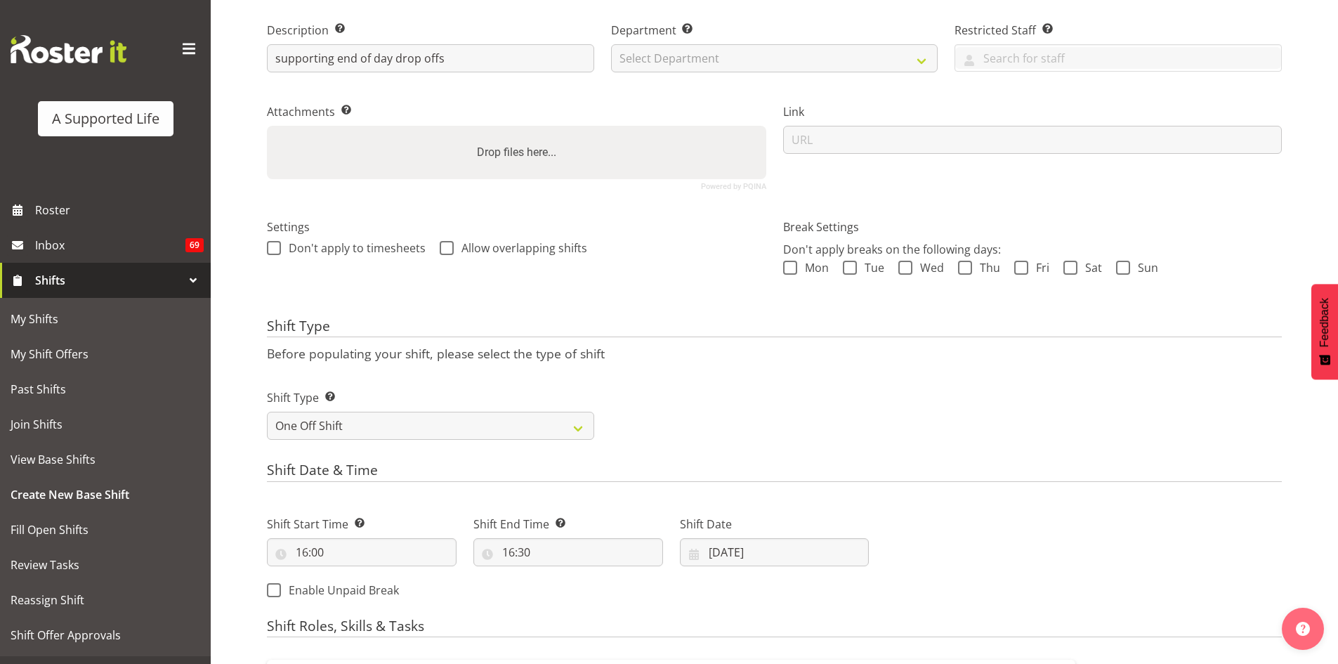
scroll to position [0, 0]
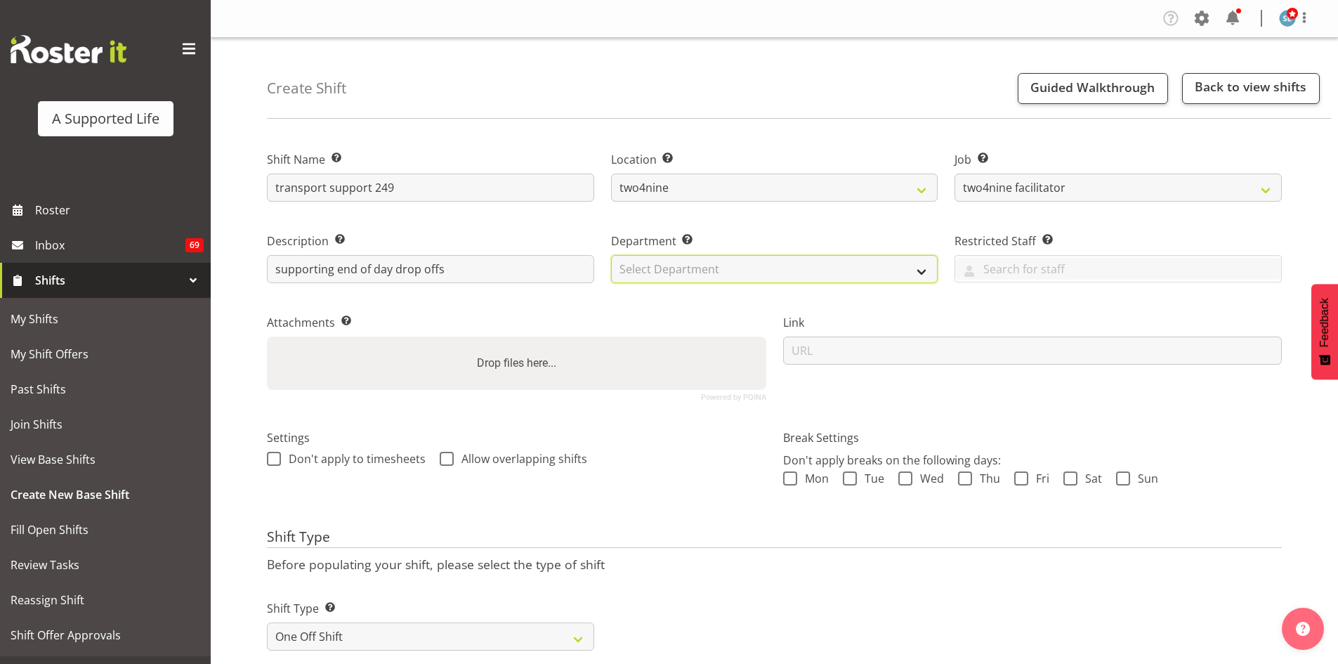
click at [810, 270] on select "Select Department Direct Support Office Crew Other two4nine" at bounding box center [774, 269] width 327 height 28
select select "566"
click at [611, 255] on select "Select Department Direct Support Office Crew Other two4nine" at bounding box center [774, 269] width 327 height 28
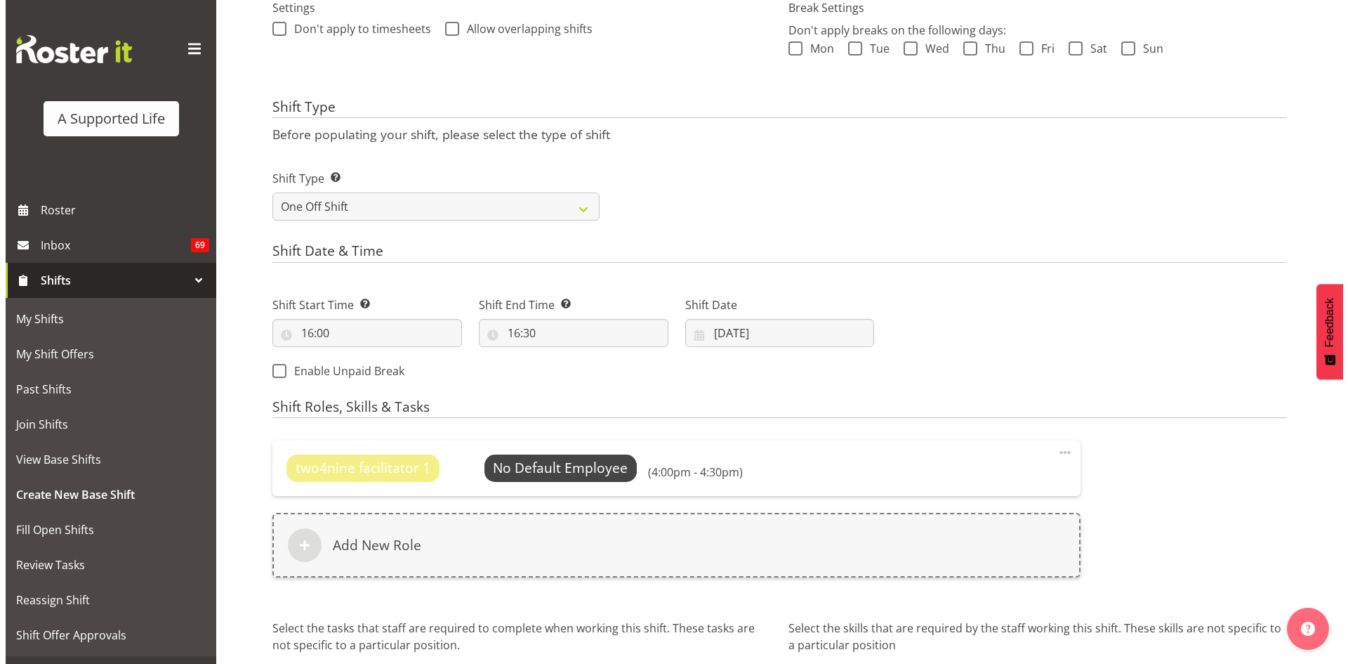
scroll to position [553, 0]
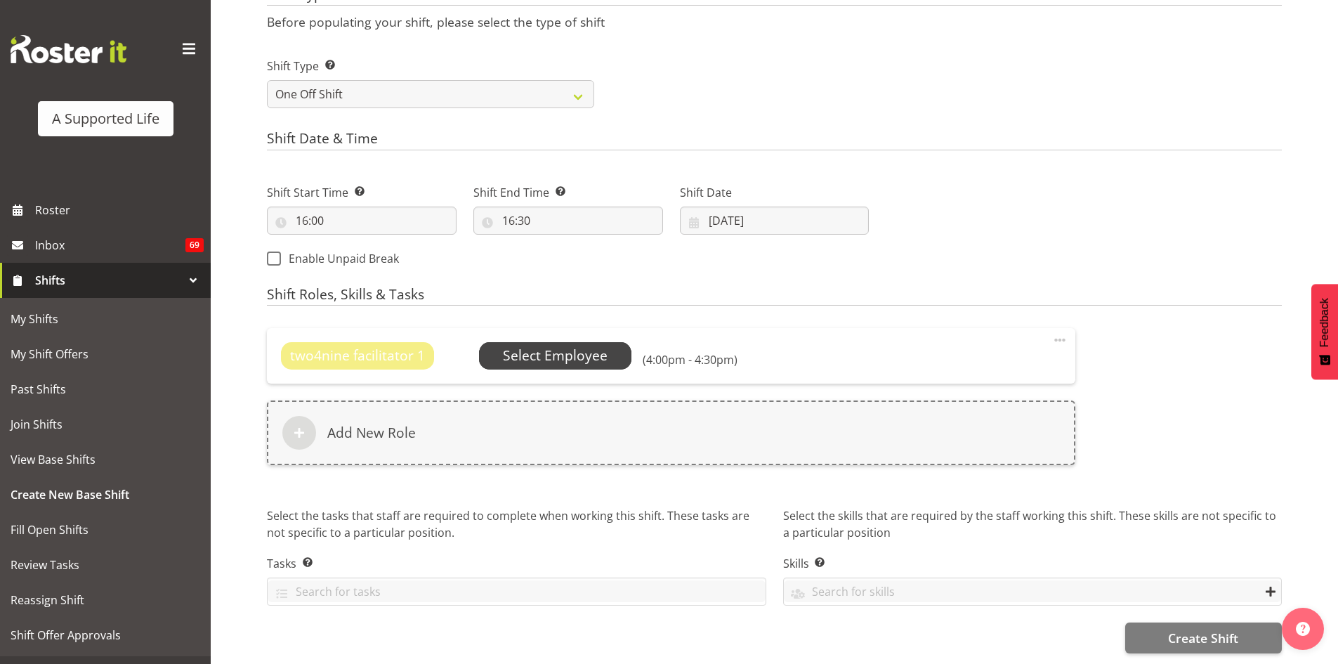
click at [529, 348] on span "Select Employee" at bounding box center [555, 355] width 105 height 20
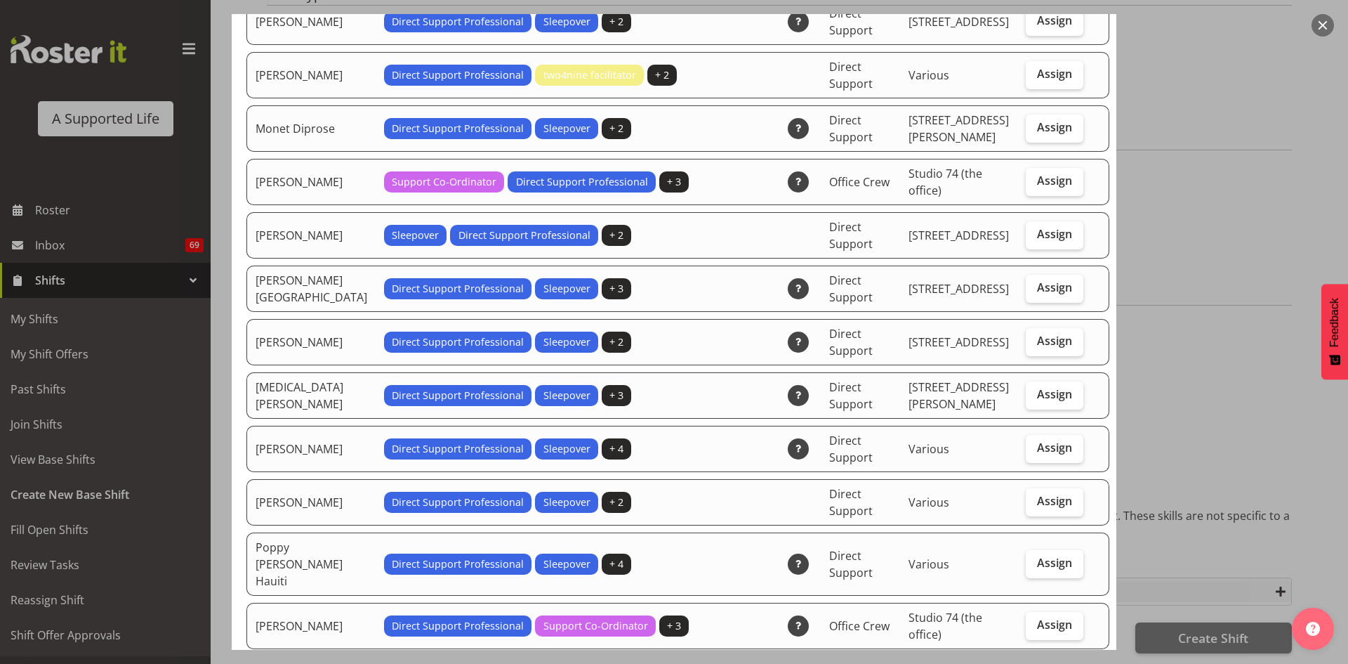
scroll to position [2369, 0]
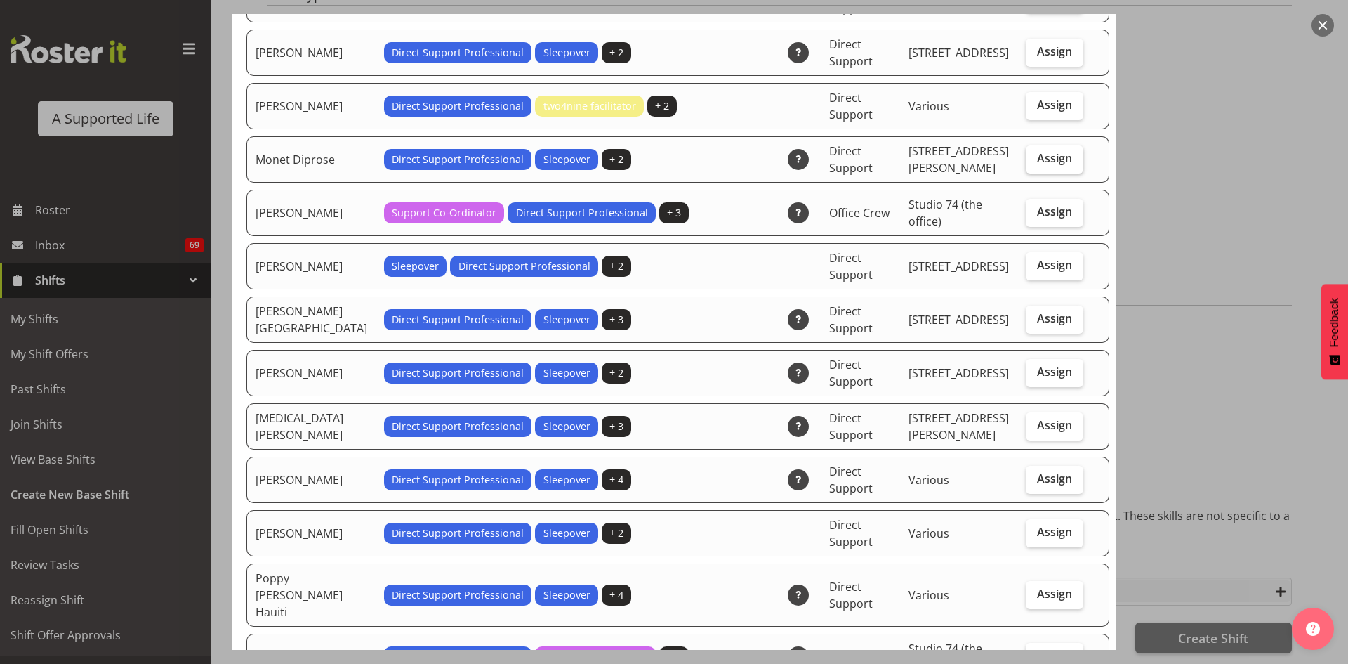
click at [1041, 165] on span "Assign" at bounding box center [1054, 158] width 35 height 14
click at [1035, 163] on input "Assign" at bounding box center [1030, 158] width 9 height 9
checkbox input "true"
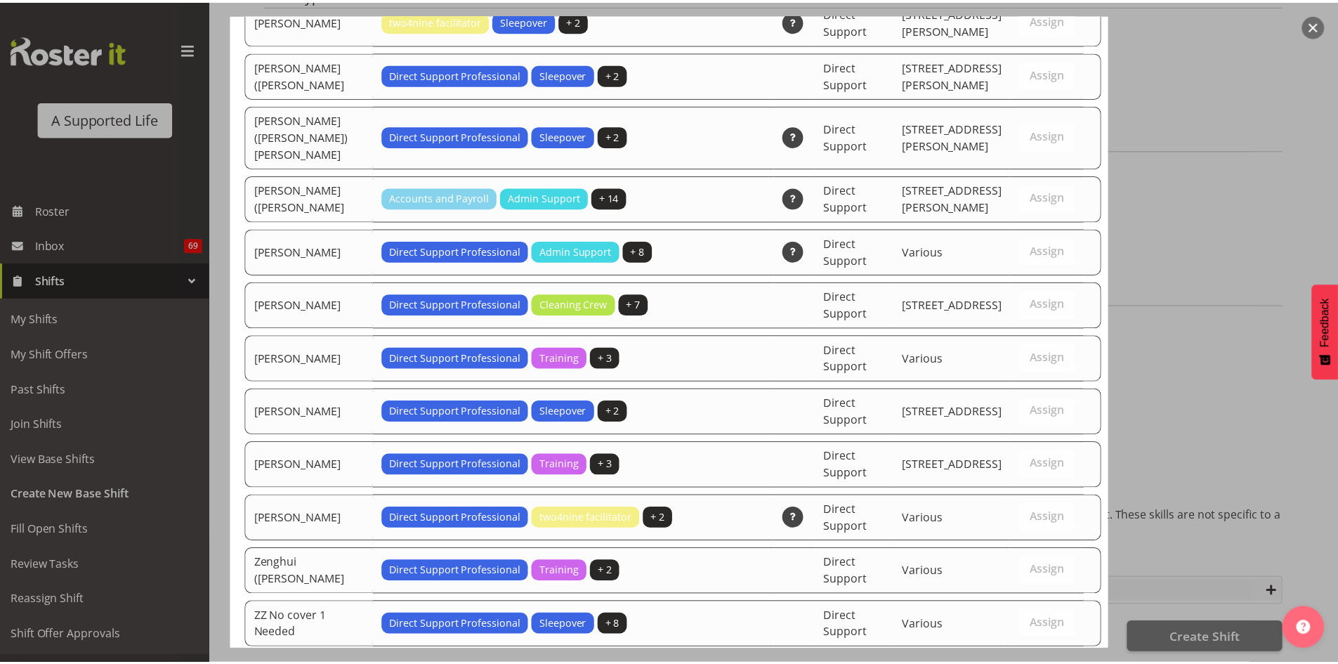
scroll to position [3563, 0]
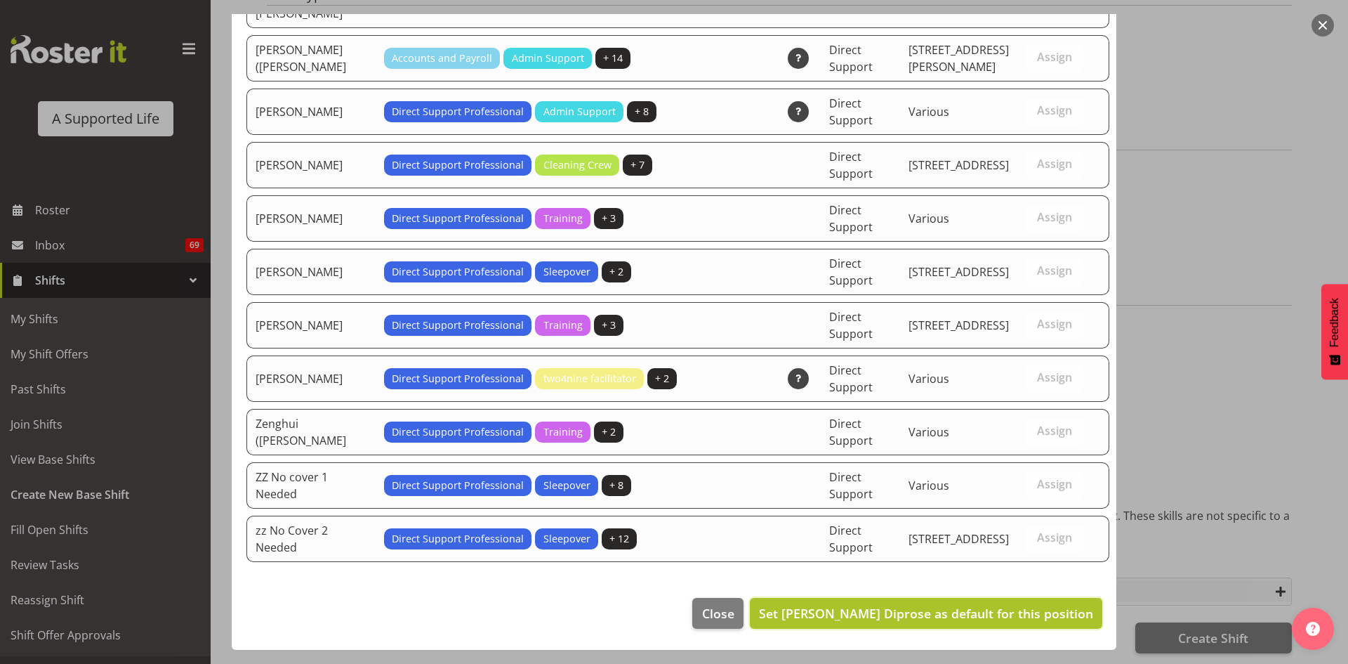
click at [977, 614] on span "Set Monet Diprose as default for this position" at bounding box center [926, 613] width 334 height 17
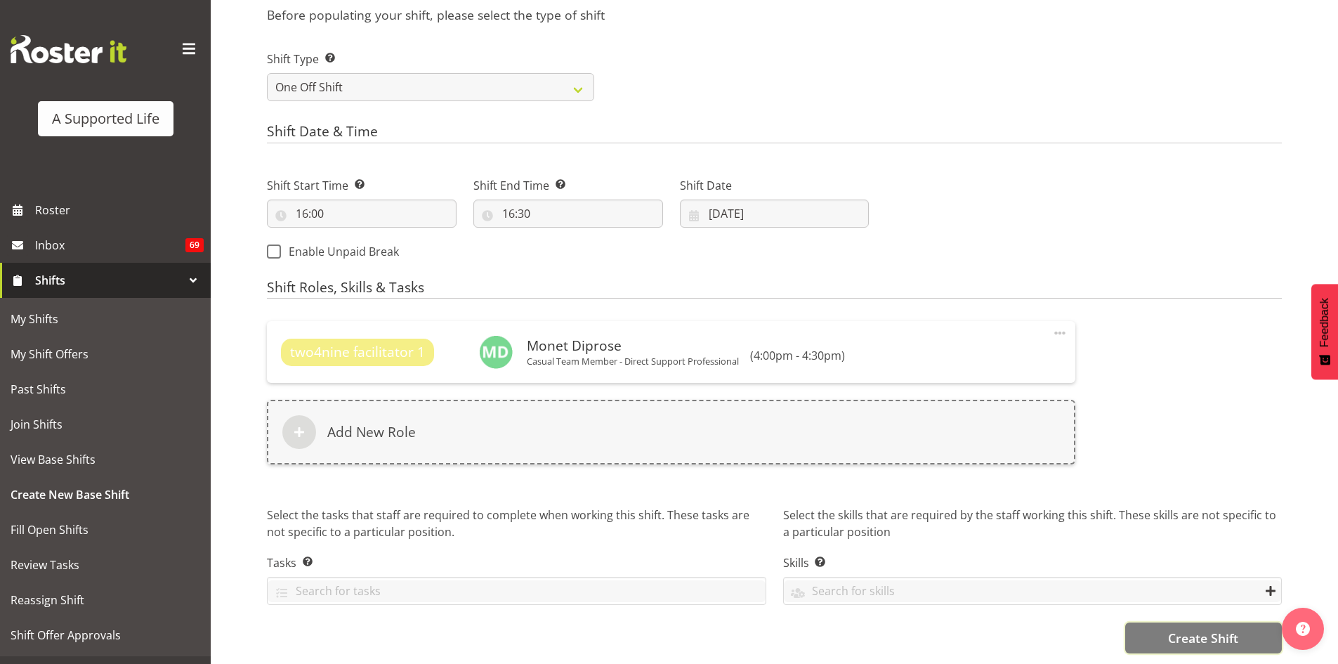
click at [1225, 631] on span "Create Shift" at bounding box center [1203, 637] width 70 height 18
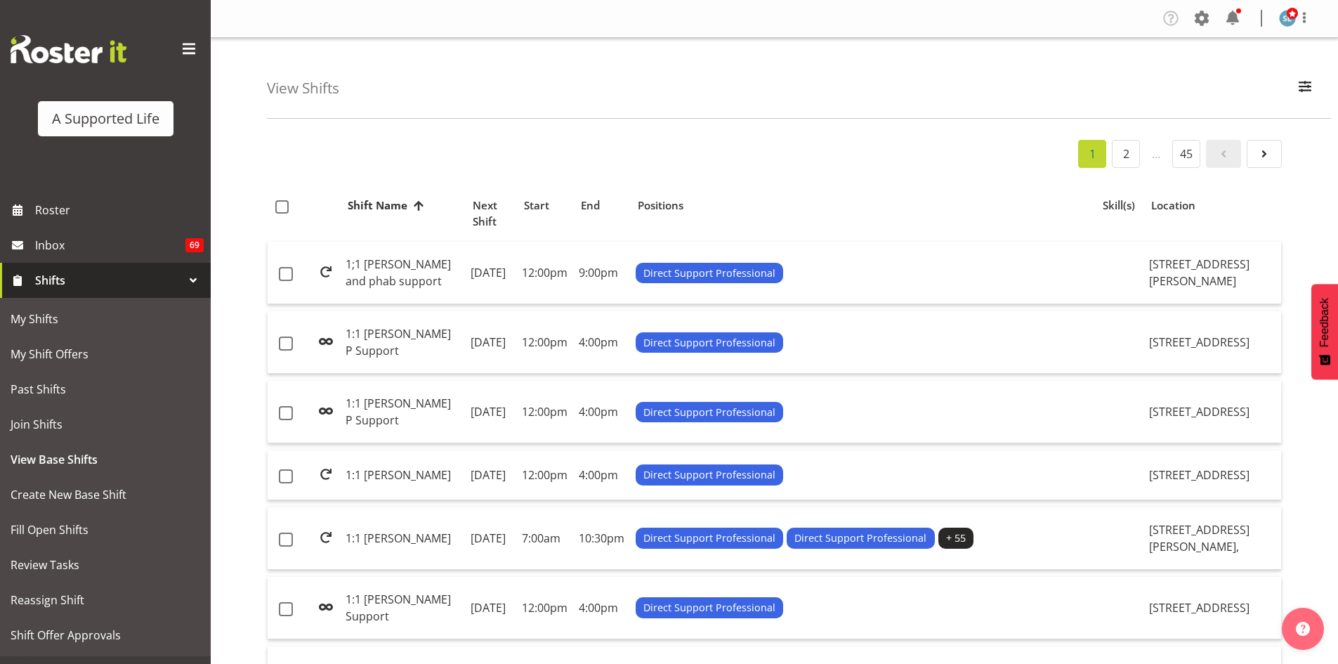
click at [34, 279] on link "Shifts" at bounding box center [105, 280] width 211 height 35
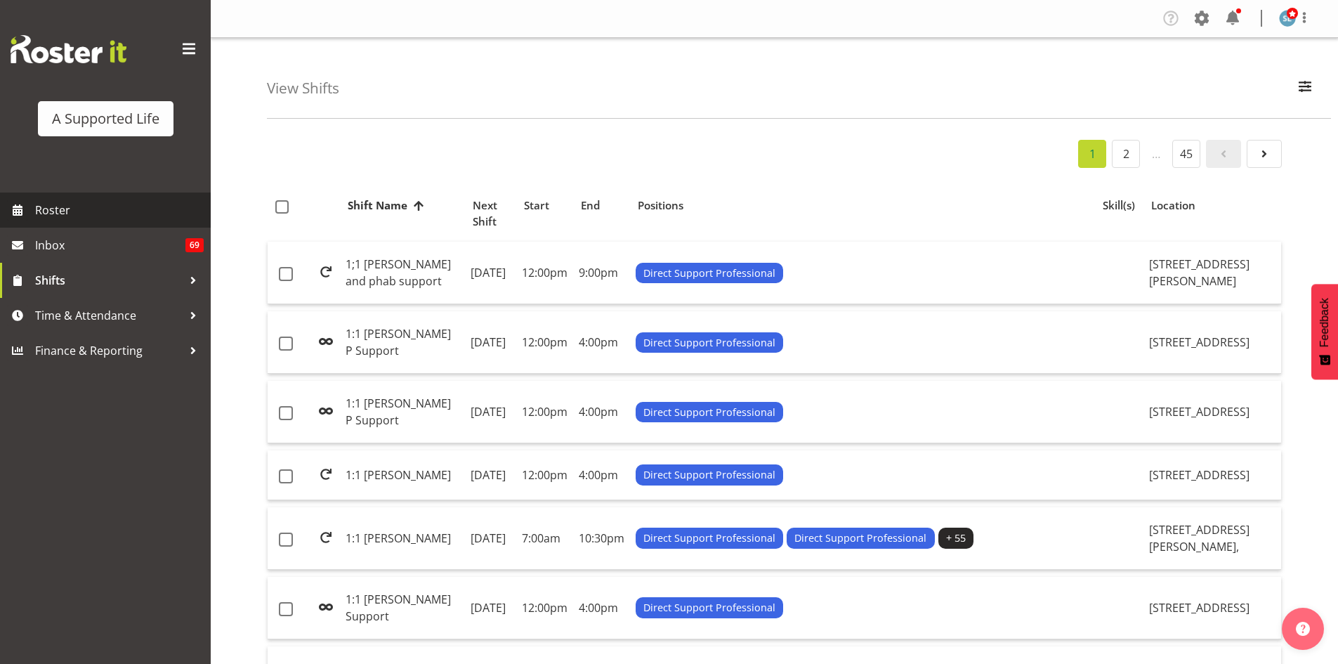
click at [51, 209] on span "Roster" at bounding box center [119, 209] width 169 height 21
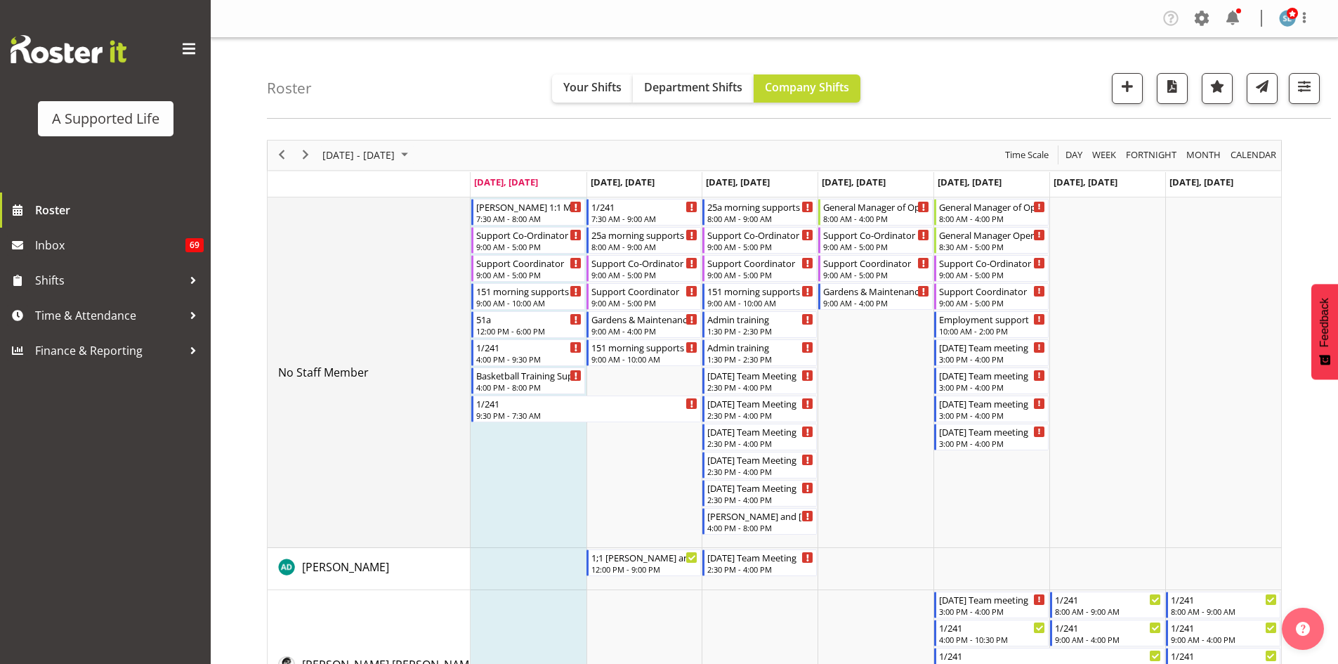
click at [277, 274] on td "No Staff Member" at bounding box center [369, 372] width 203 height 350
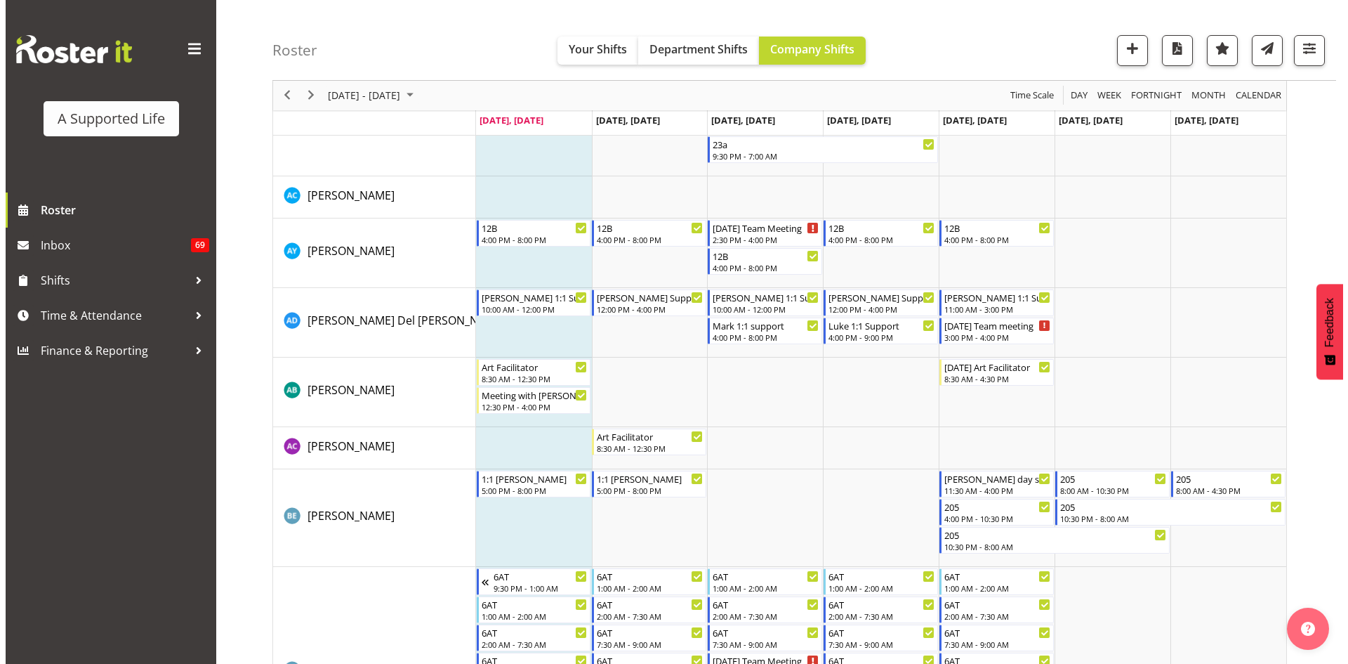
scroll to position [913, 0]
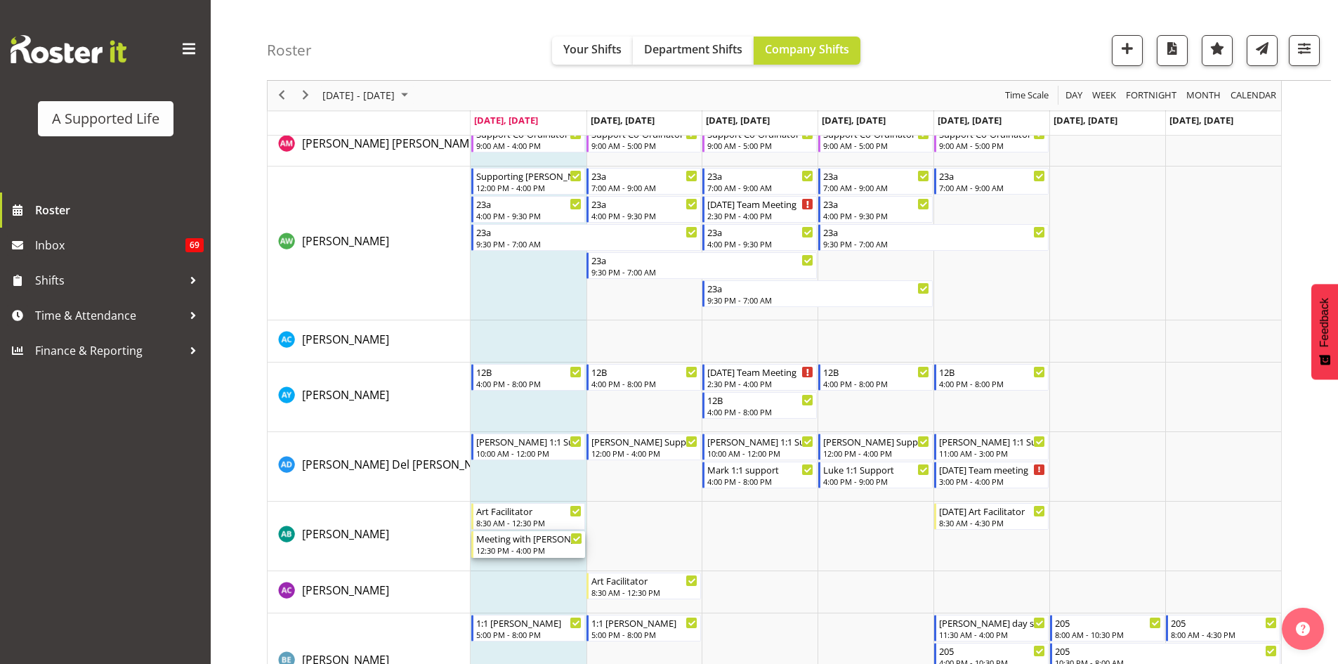
click at [560, 544] on div "Meeting with [PERSON_NAME]" at bounding box center [529, 538] width 107 height 14
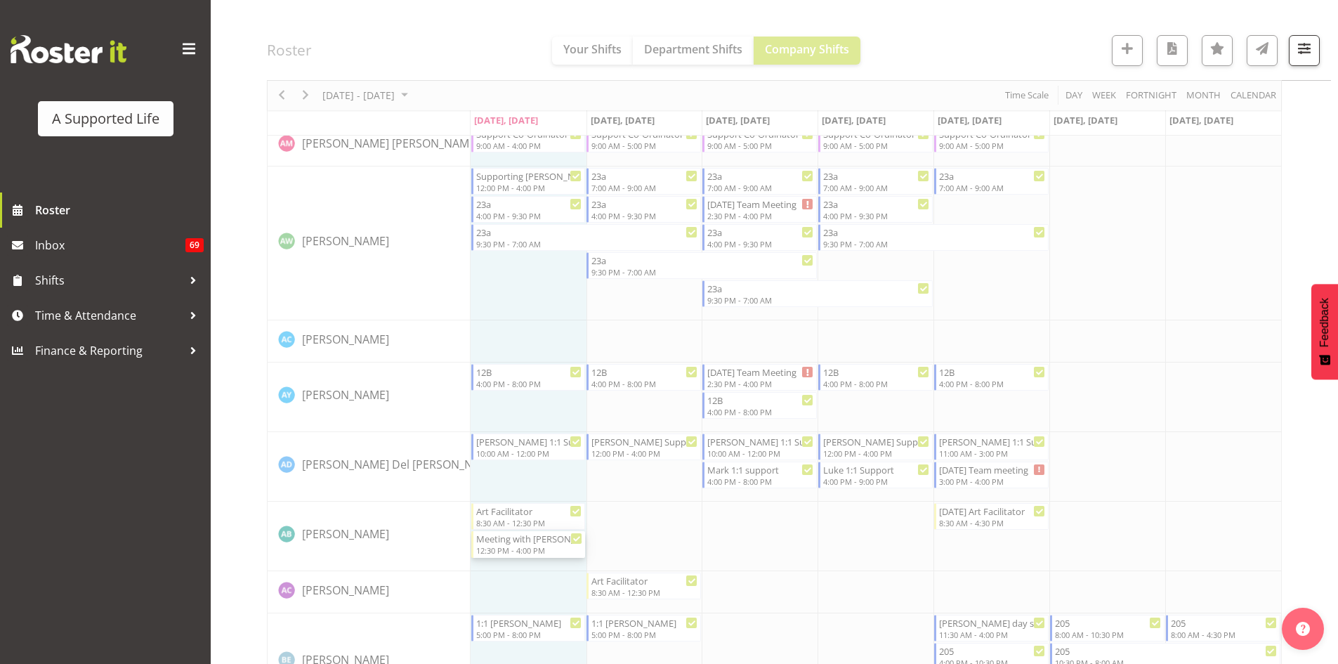
select select
select select "7"
select select "2025"
select select "16"
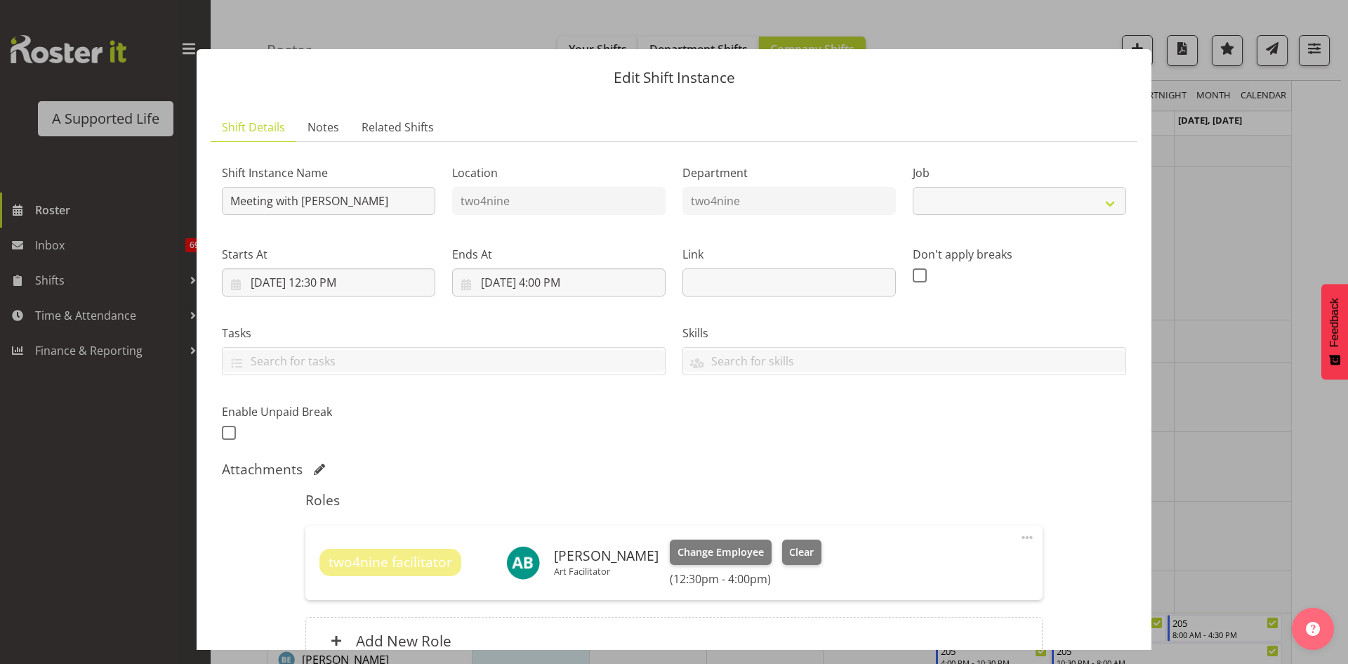
select select "4112"
click at [543, 285] on input "[DATE] 4:00 PM" at bounding box center [558, 282] width 213 height 28
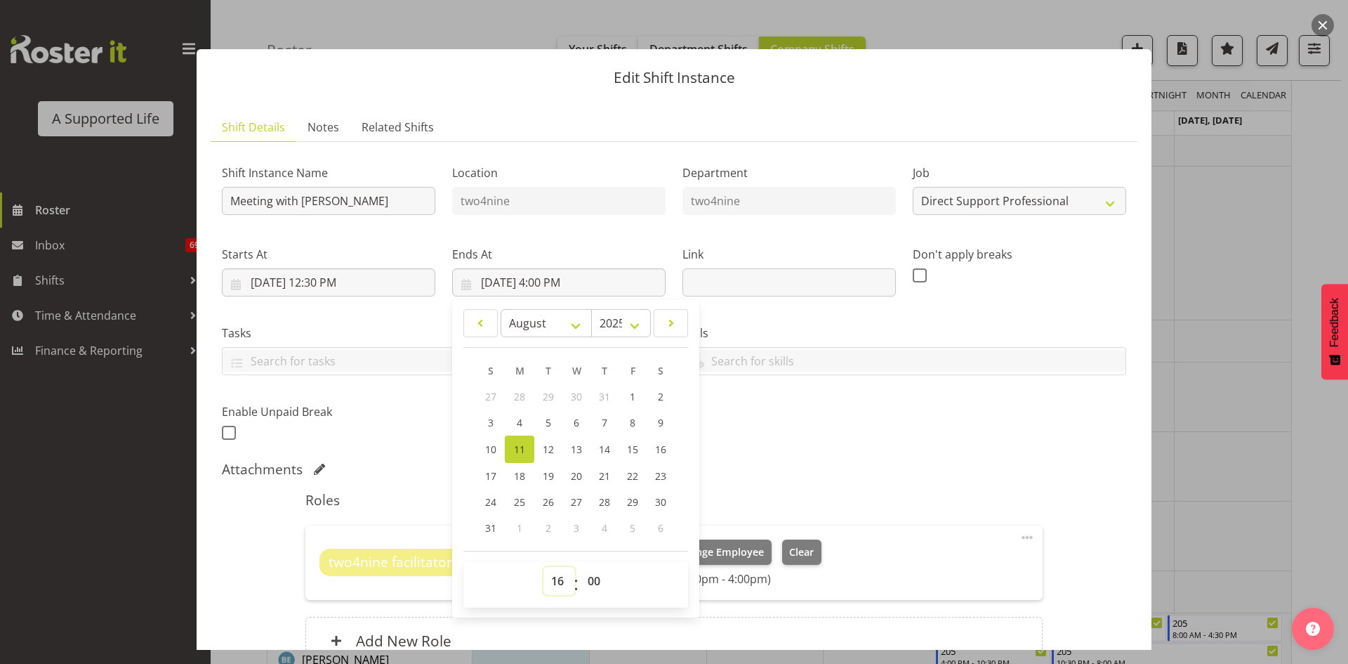
click at [558, 585] on select "00 01 02 03 04 05 06 07 08 09 10 11 12 13 14 15 16 17 18 19 20 21 22 23" at bounding box center [560, 581] width 32 height 28
select select "14"
click at [544, 567] on select "00 01 02 03 04 05 06 07 08 09 10 11 12 13 14 15 16 17 18 19 20 21 22 23" at bounding box center [560, 581] width 32 height 28
type input "[DATE] 2:00 PM"
click at [593, 584] on select "00 01 02 03 04 05 06 07 08 09 10 11 12 13 14 15 16 17 18 19 20 21 22 23 24 25 2…" at bounding box center [596, 581] width 32 height 28
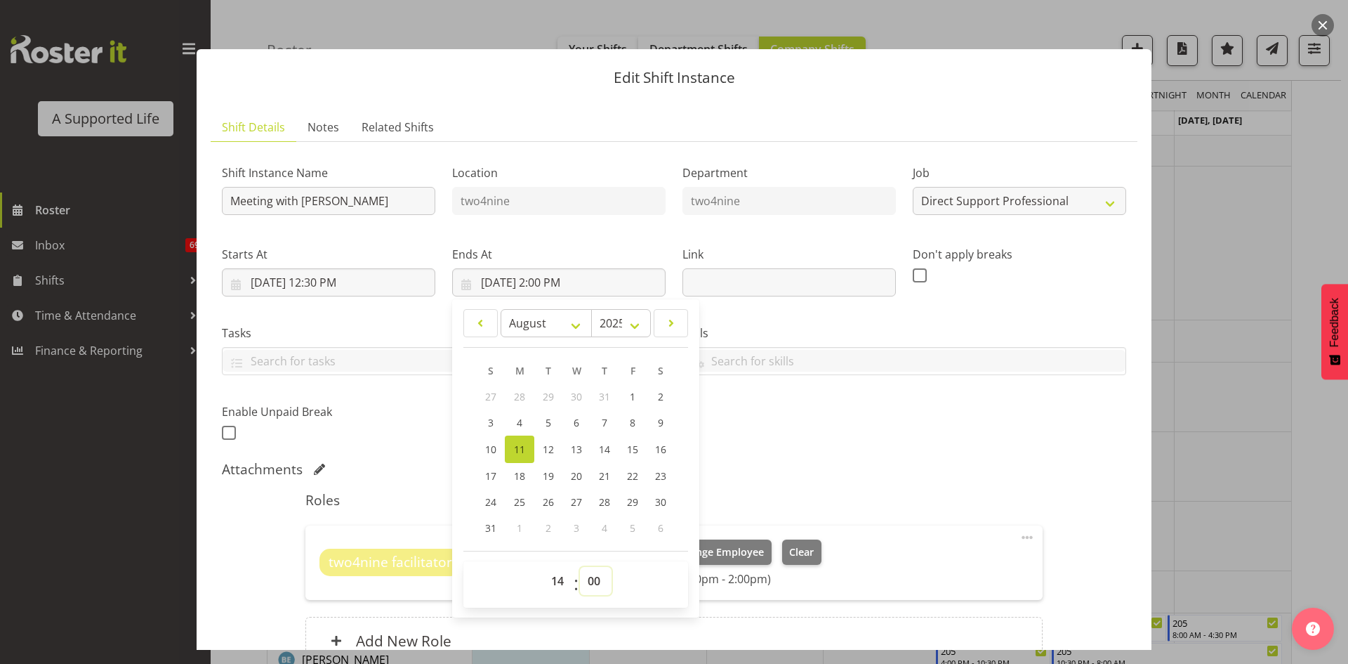
select select "30"
click at [580, 567] on select "00 01 02 03 04 05 06 07 08 09 10 11 12 13 14 15 16 17 18 19 20 21 22 23 24 25 2…" at bounding box center [596, 581] width 32 height 28
type input "[DATE] 2:30 PM"
click at [848, 421] on div "Shift Instance Name Meeting with [PERSON_NAME] Location two4nine Department two…" at bounding box center [673, 299] width 921 height 308
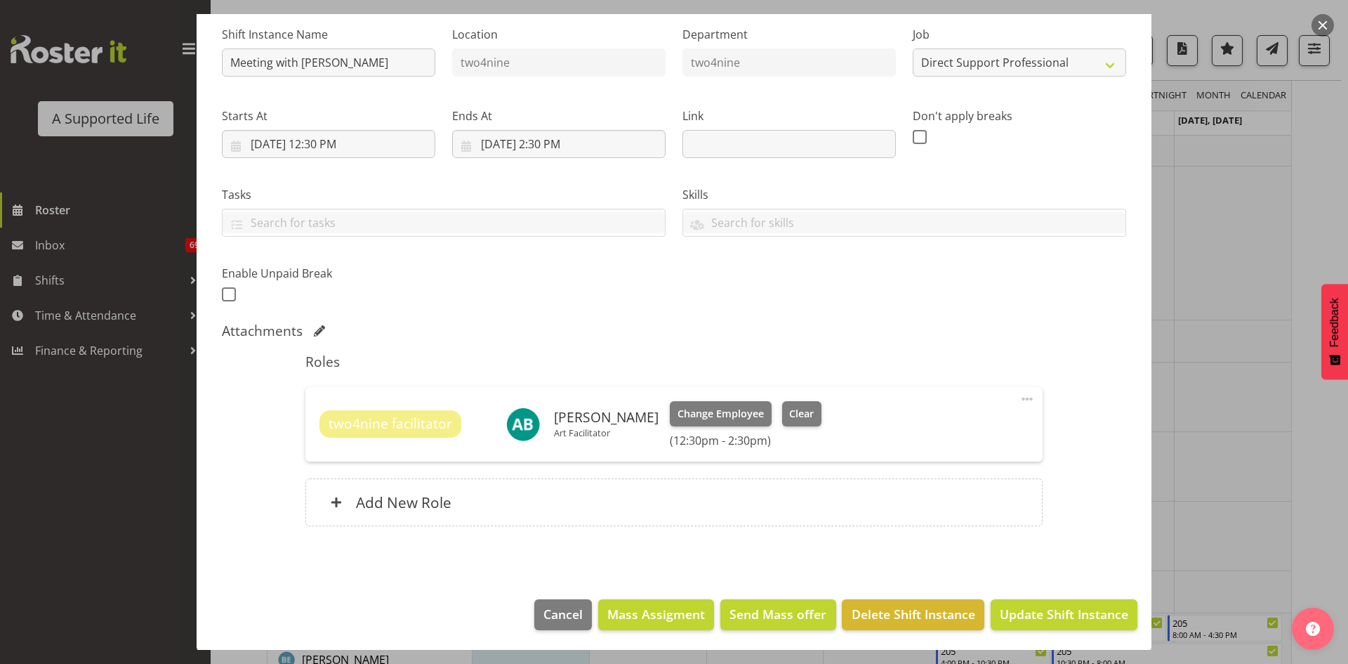
scroll to position [140, 0]
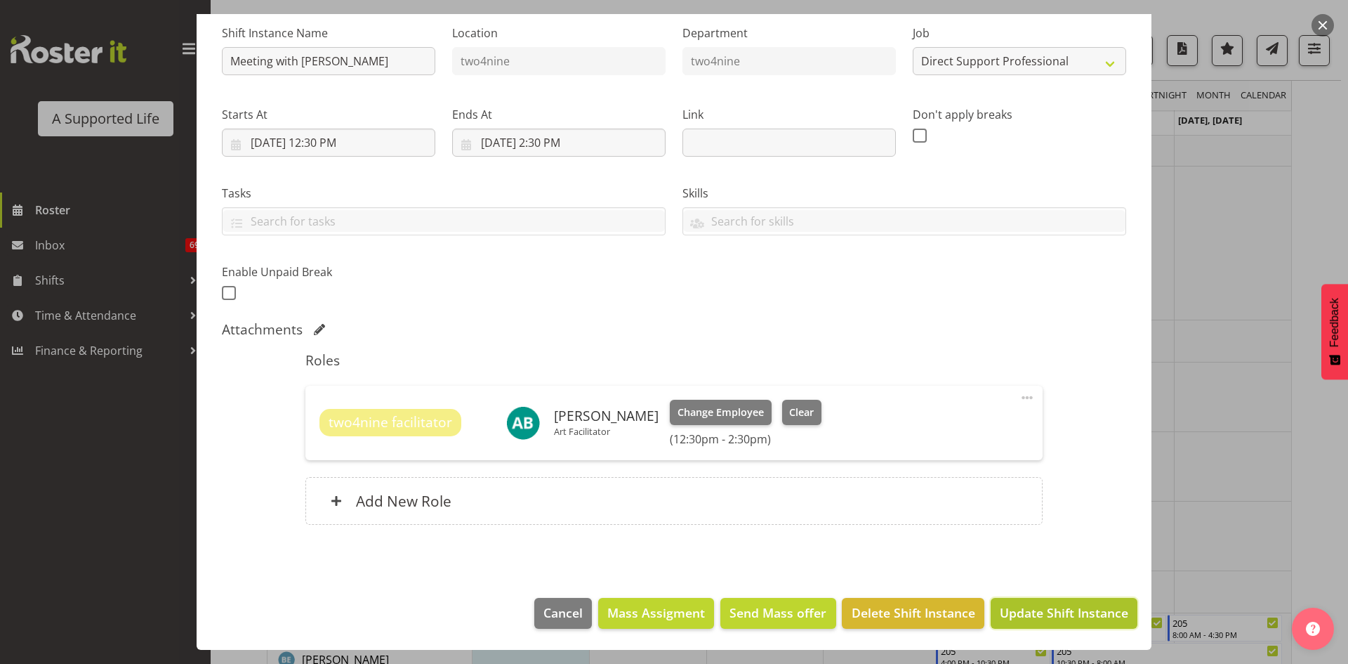
click at [1037, 616] on span "Update Shift Instance" at bounding box center [1064, 612] width 129 height 18
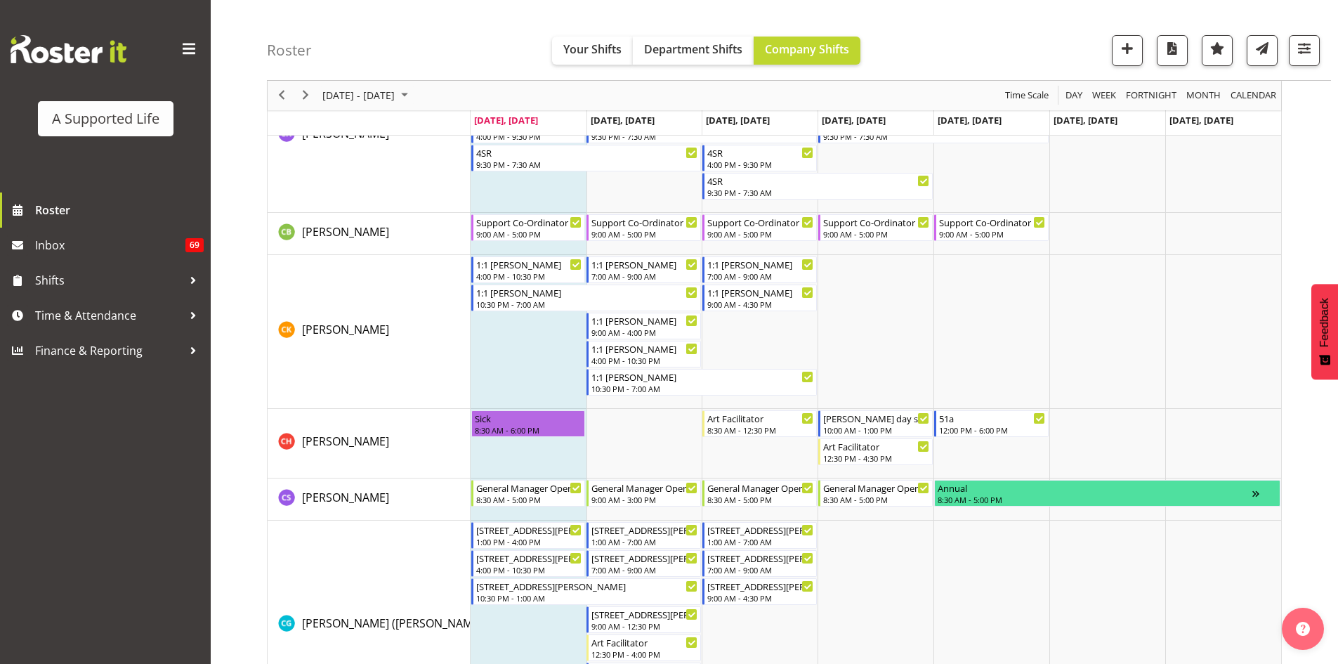
scroll to position [0, 0]
